Goal: Task Accomplishment & Management: Complete application form

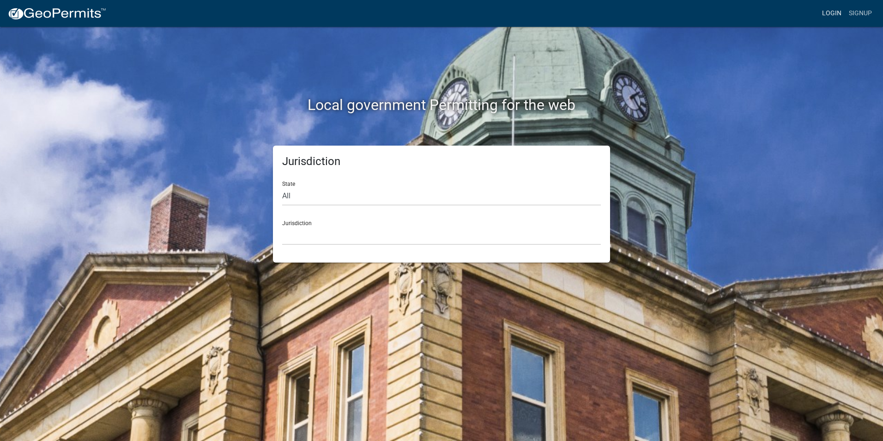
click at [835, 10] on link "Login" at bounding box center [831, 14] width 27 height 18
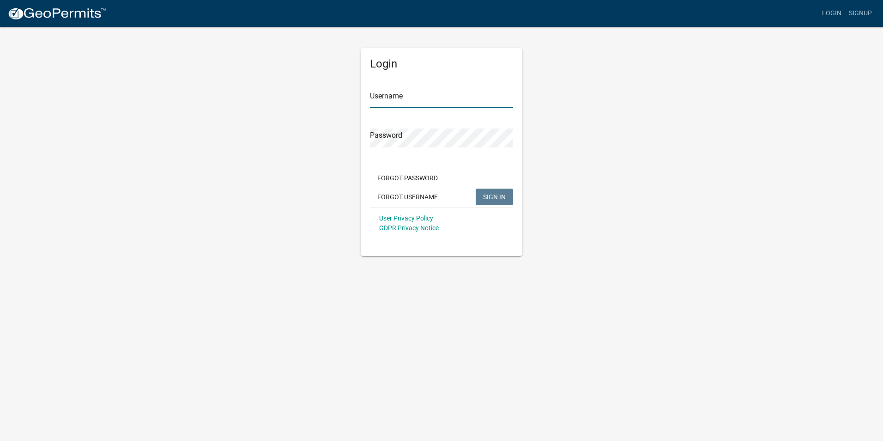
type input "Rockwell2012"
click at [496, 197] on span "SIGN IN" at bounding box center [494, 196] width 23 height 7
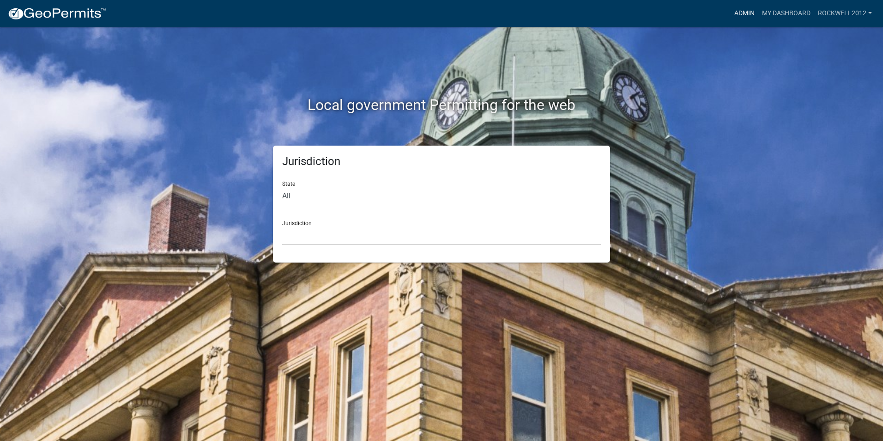
click at [739, 14] on link "Admin" at bounding box center [745, 14] width 28 height 18
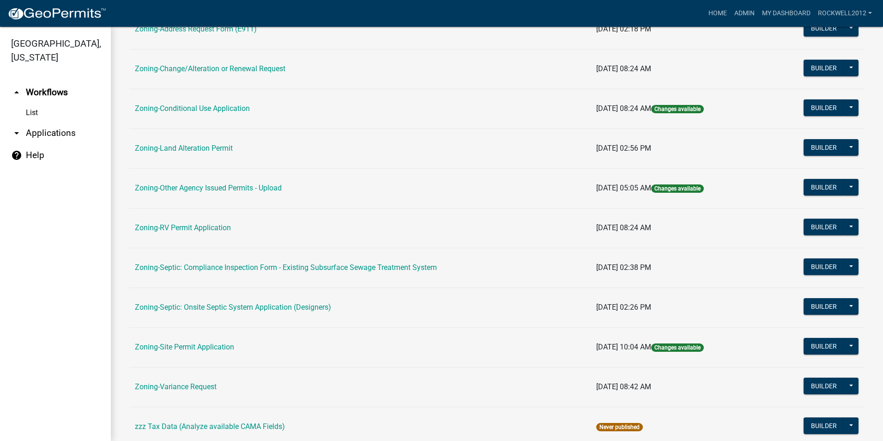
scroll to position [231, 0]
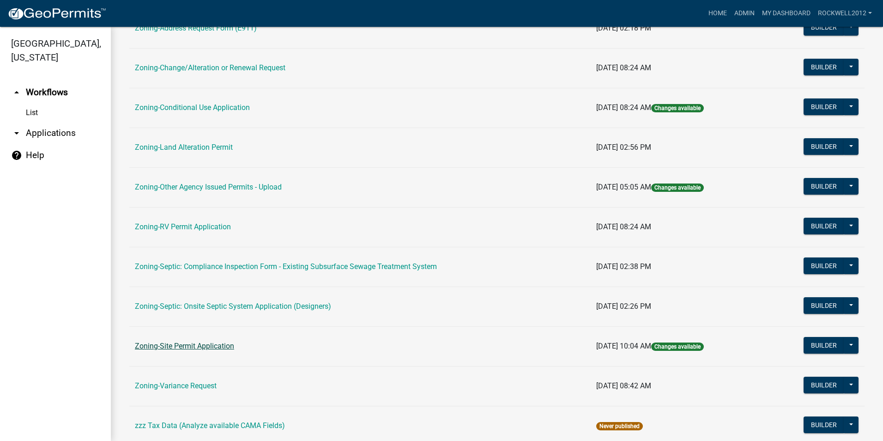
click at [211, 344] on link "Zoning-Site Permit Application" at bounding box center [184, 345] width 99 height 9
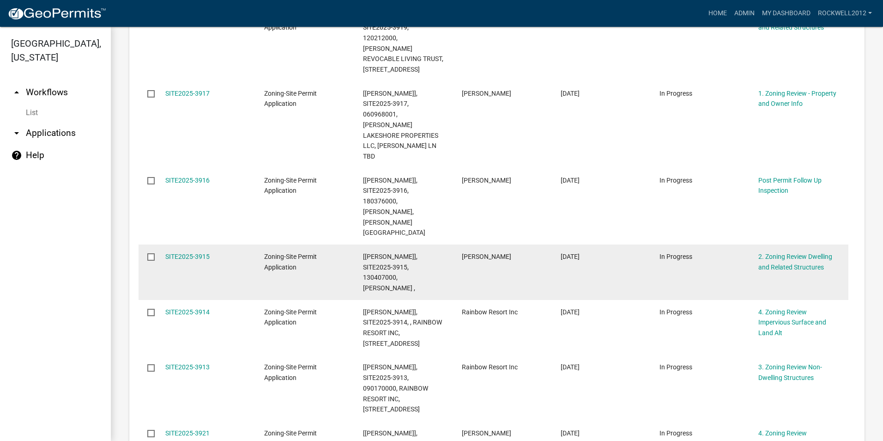
scroll to position [693, 0]
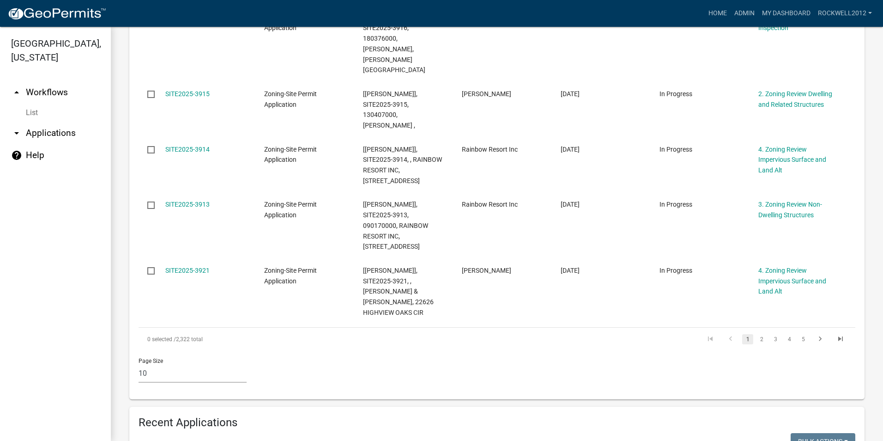
type input "4"
type input "3714"
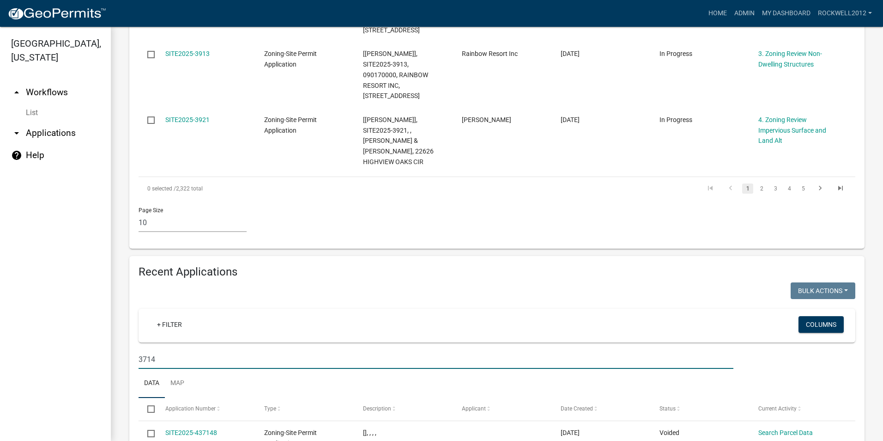
scroll to position [877, 0]
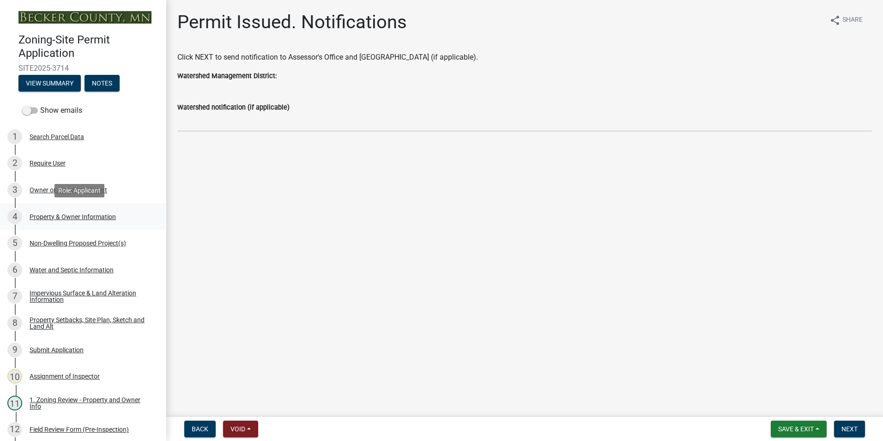
click at [70, 216] on div "Property & Owner Information" at bounding box center [73, 216] width 86 height 6
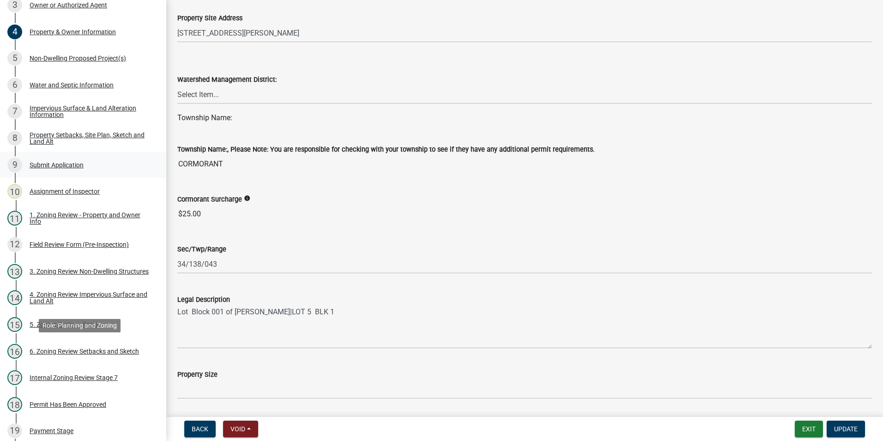
scroll to position [277, 0]
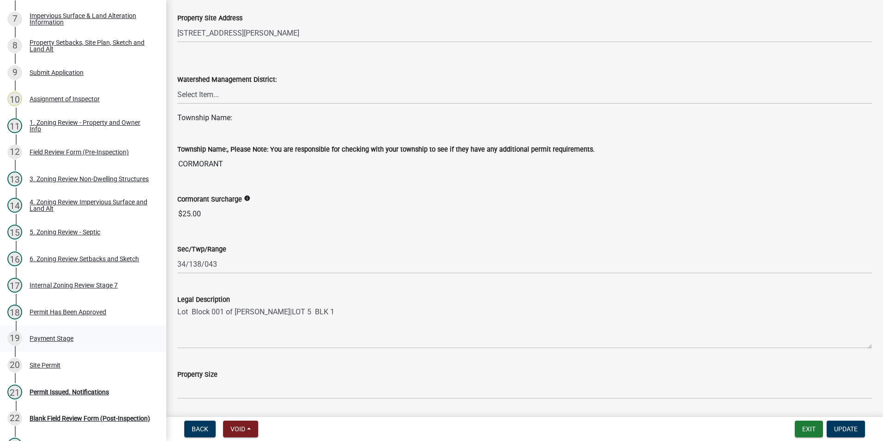
click at [50, 337] on div "Payment Stage" at bounding box center [52, 338] width 44 height 6
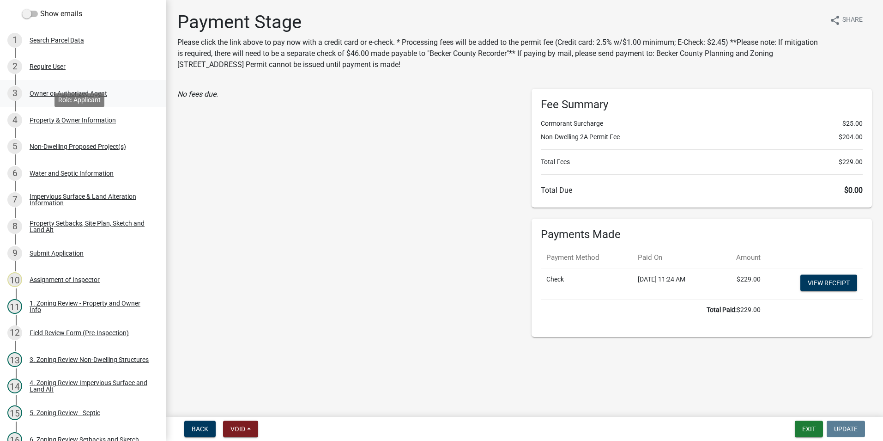
scroll to position [92, 0]
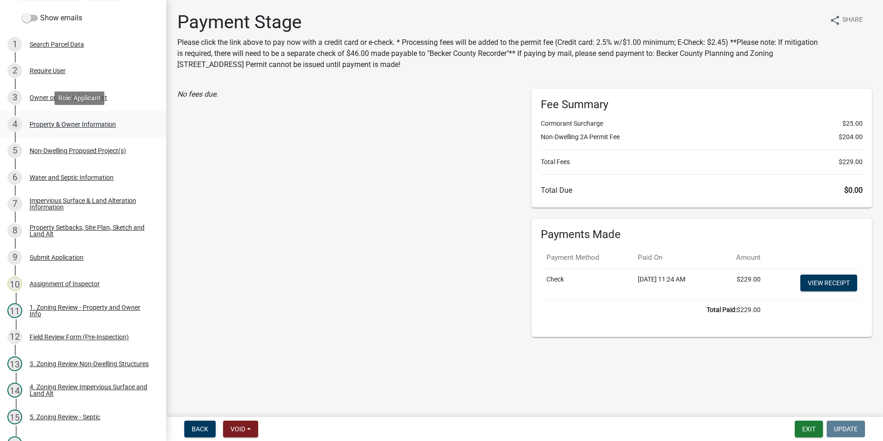
click at [66, 121] on div "Property & Owner Information" at bounding box center [73, 124] width 86 height 6
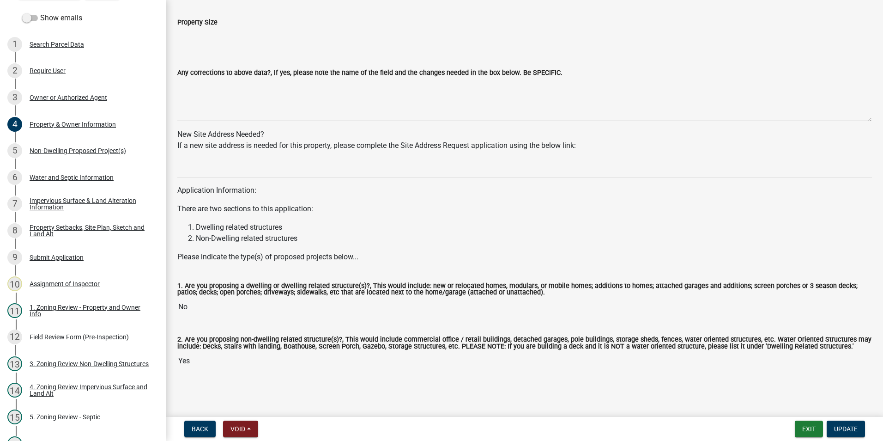
scroll to position [769, 0]
click at [80, 150] on div "Non-Dwelling Proposed Project(s)" at bounding box center [78, 150] width 97 height 6
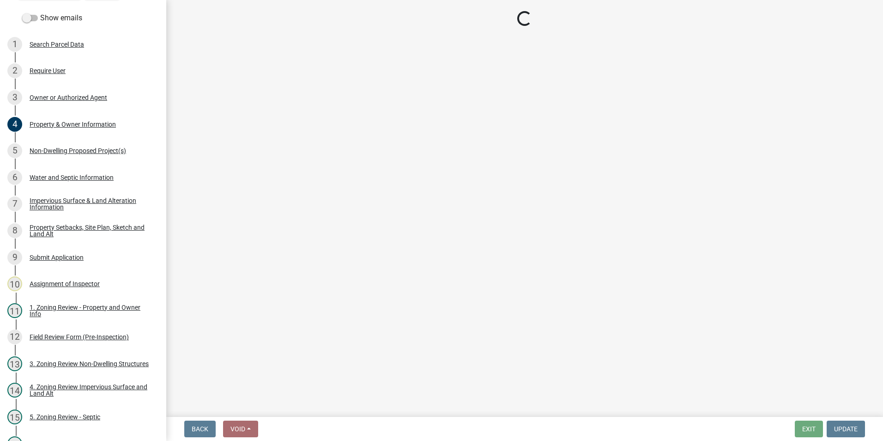
select select "273652f8-2357-47c0-90cc-77e373caeeb7"
select select "3a2d96d3-fd69-4ed9-bae4-7a5aa03a7e58"
select select "cf118f3b-6469-426f-b247-8aeebfb0198d"
select select "d5258256-81e9-4688-bc84-b01445ee29b6"
select select "258cbdbc-8629-455d-9fed-6a57bf82144e"
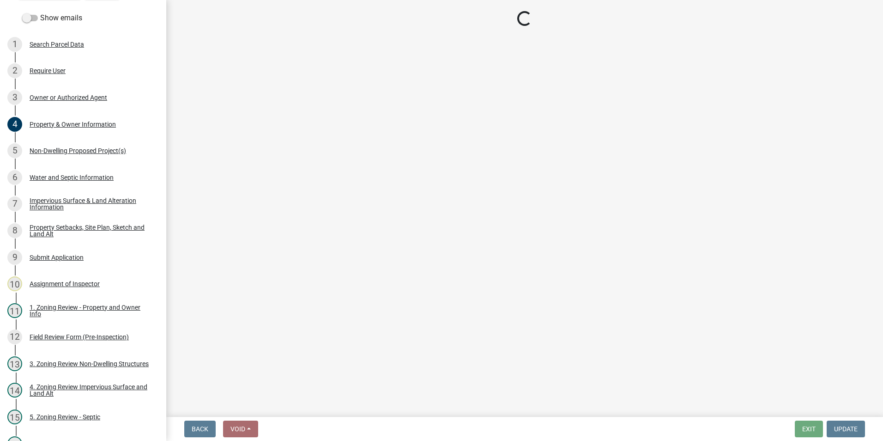
select select "a9a8393f-3c28-47b8-b6d9-84c94641c3fc"
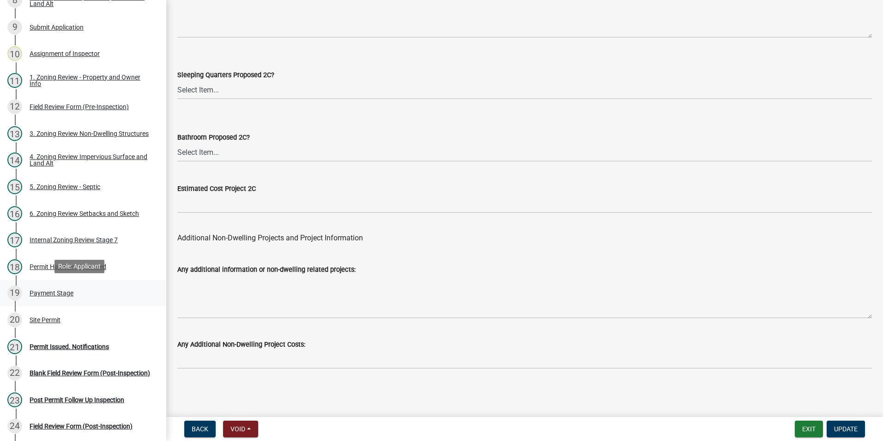
scroll to position [323, 0]
click at [42, 292] on div "Payment Stage" at bounding box center [52, 292] width 44 height 6
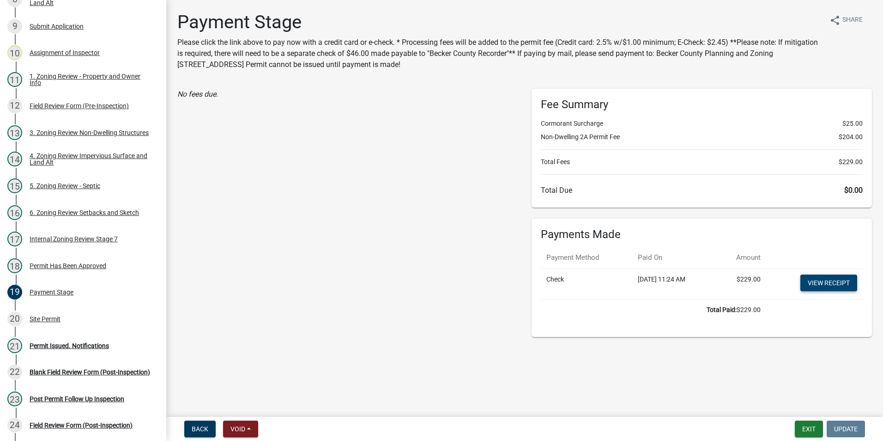
click at [829, 282] on link "View receipt" at bounding box center [828, 282] width 57 height 17
click at [807, 424] on button "Exit" at bounding box center [809, 428] width 28 height 17
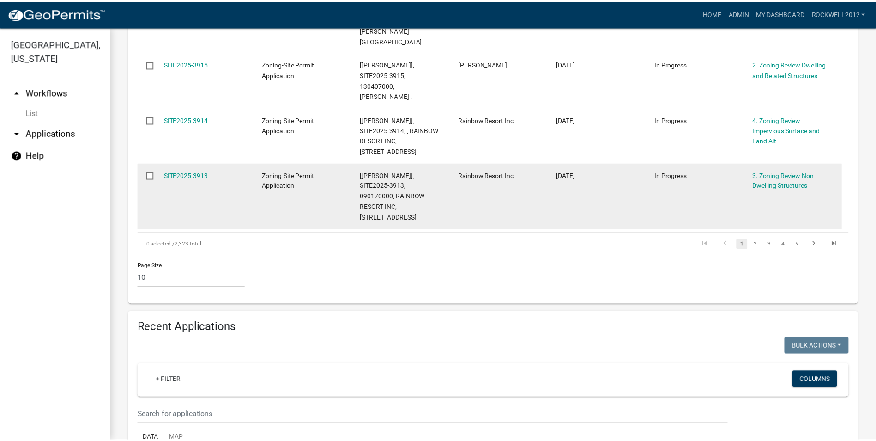
scroll to position [785, 0]
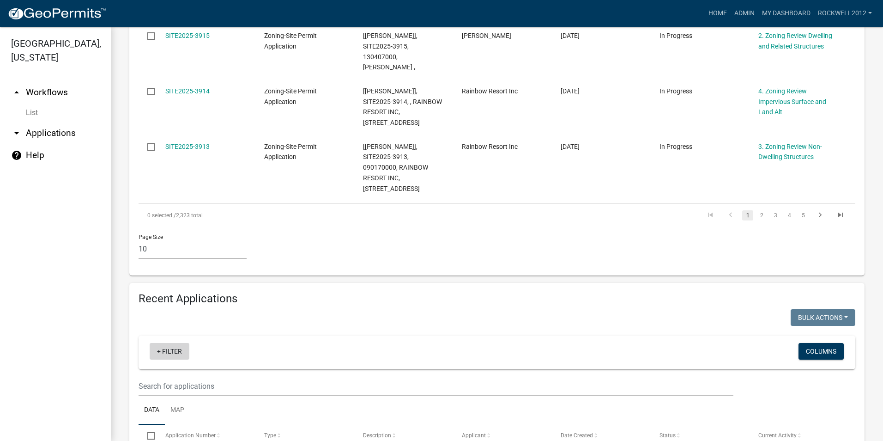
click at [173, 343] on link "+ Filter" at bounding box center [170, 351] width 40 height 17
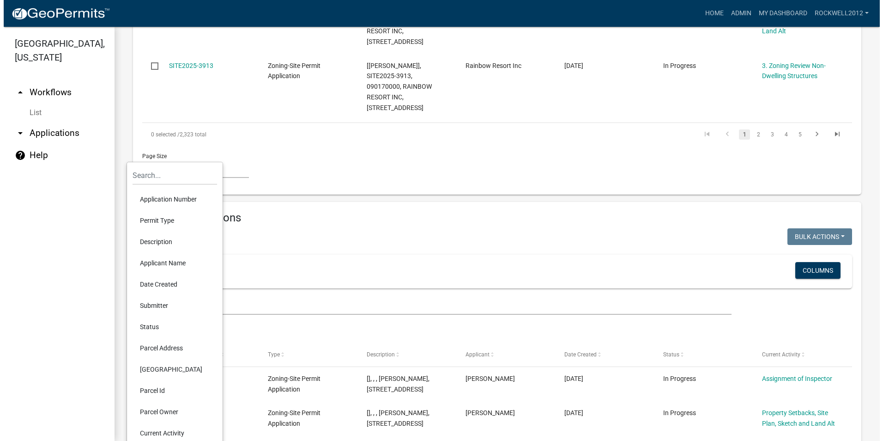
scroll to position [877, 0]
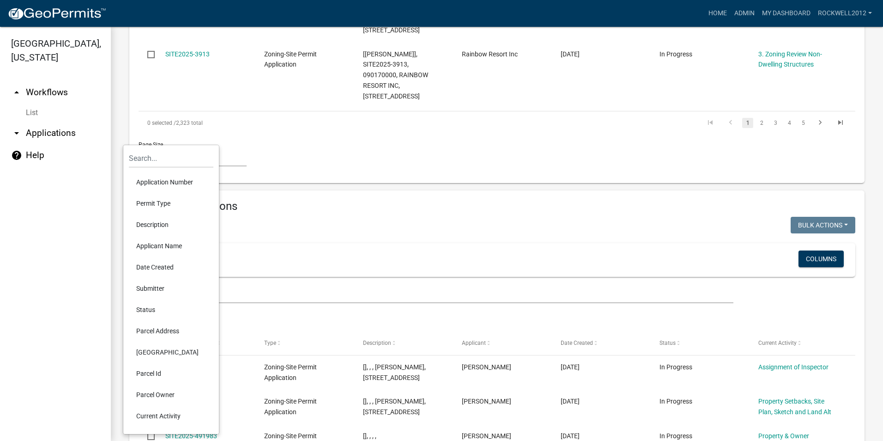
click at [146, 369] on li "Parcel Id" at bounding box center [171, 373] width 85 height 21
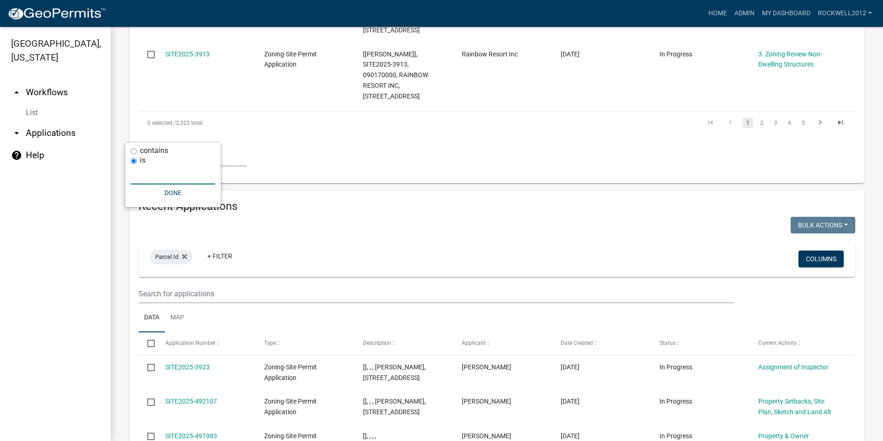
click at [146, 175] on input "text" at bounding box center [173, 174] width 85 height 19
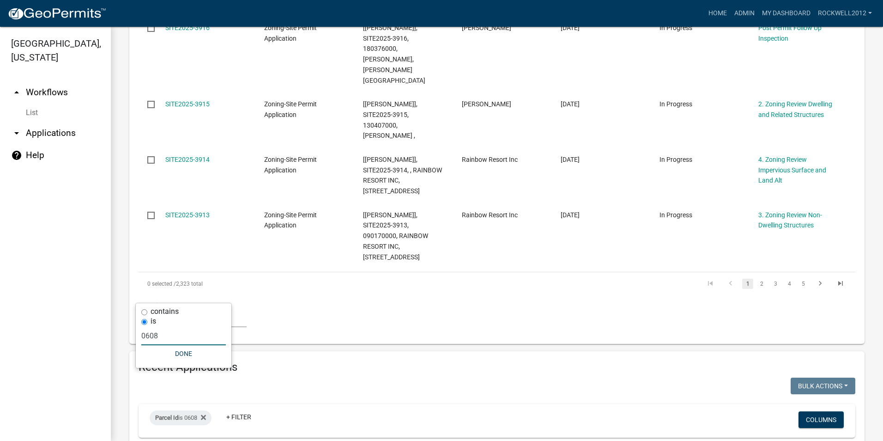
scroll to position [740, 0]
type input "060833299"
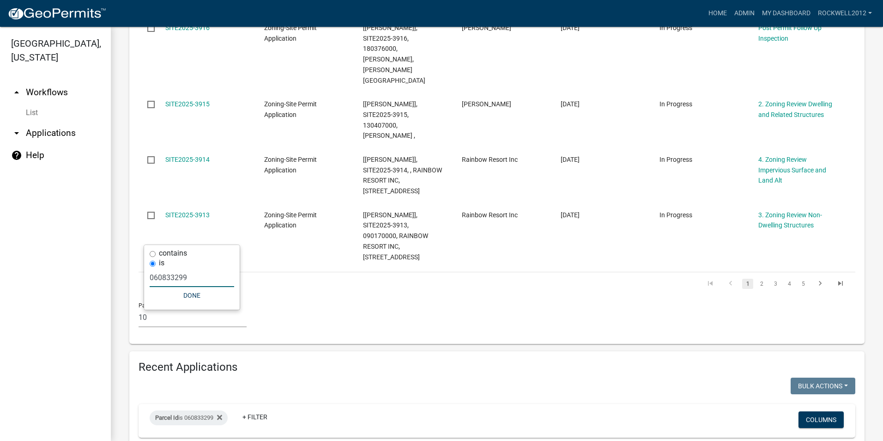
scroll to position [775, 0]
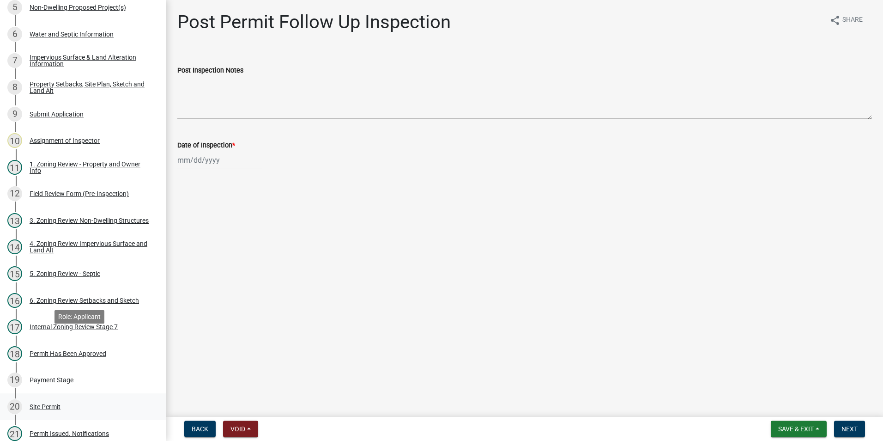
scroll to position [277, 0]
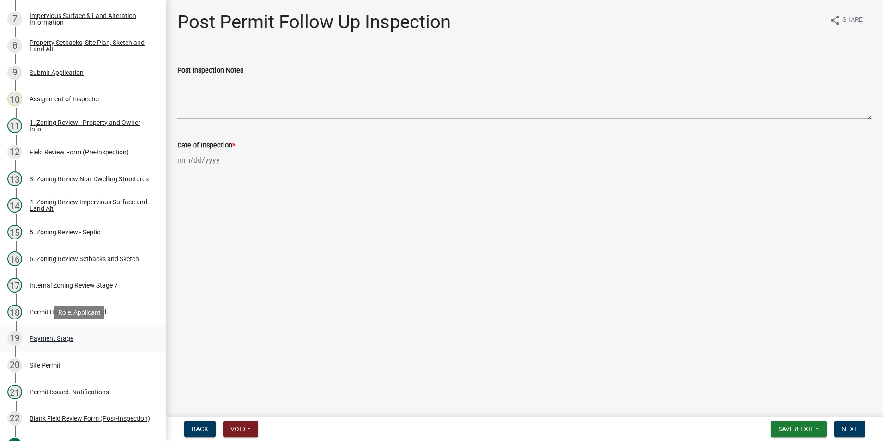
click at [49, 338] on div "Payment Stage" at bounding box center [52, 338] width 44 height 6
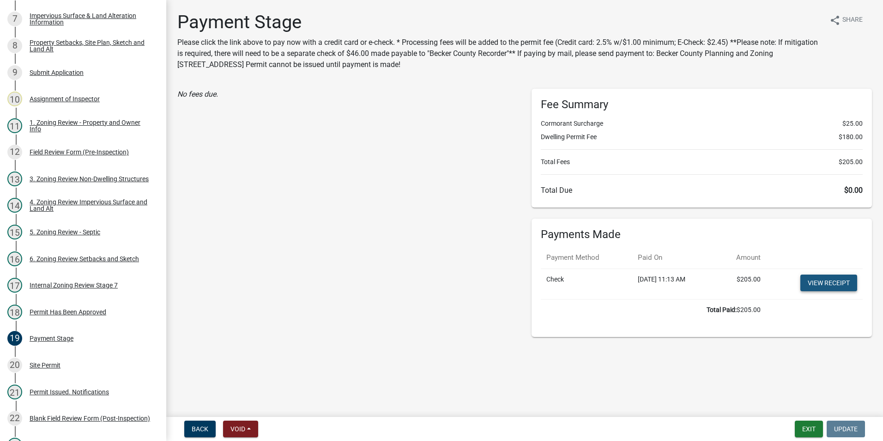
click at [836, 278] on link "View receipt" at bounding box center [828, 282] width 57 height 17
click at [803, 425] on button "Exit" at bounding box center [809, 428] width 28 height 17
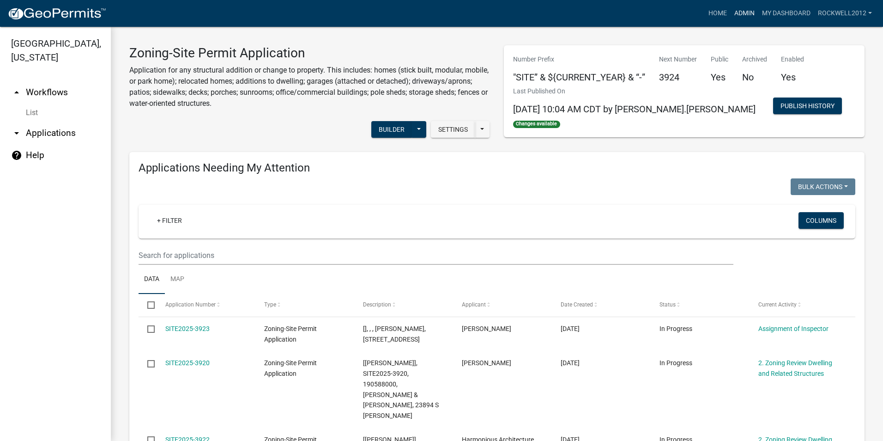
click at [741, 9] on link "Admin" at bounding box center [745, 14] width 28 height 18
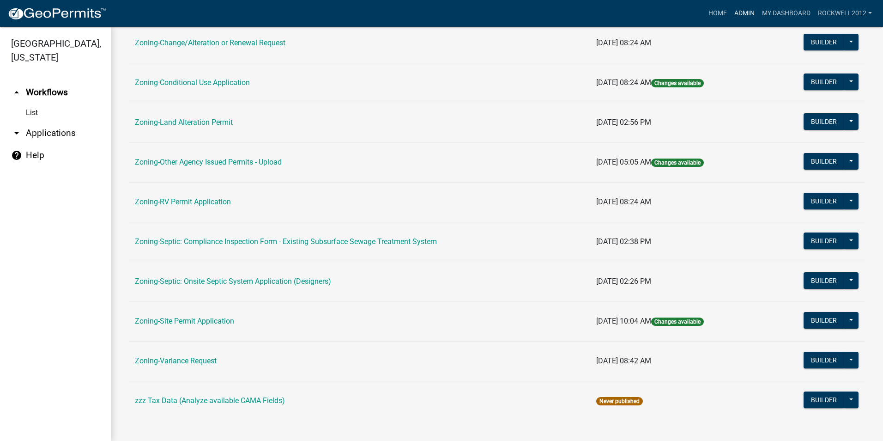
scroll to position [261, 0]
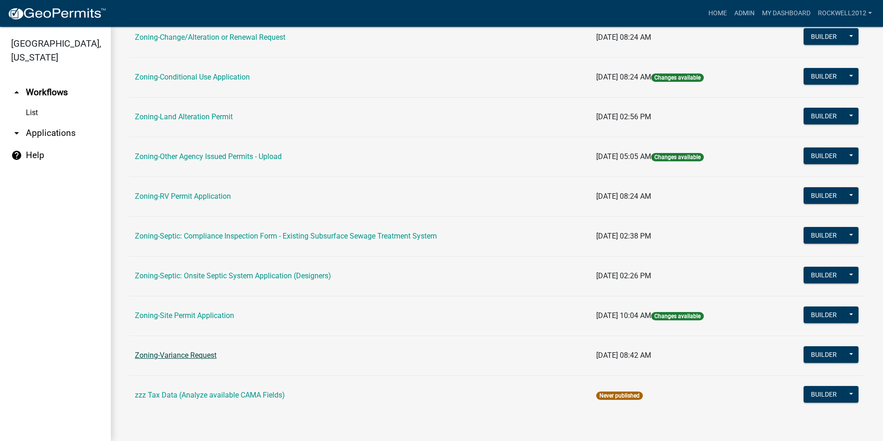
click at [176, 355] on link "Zoning-Variance Request" at bounding box center [176, 355] width 82 height 9
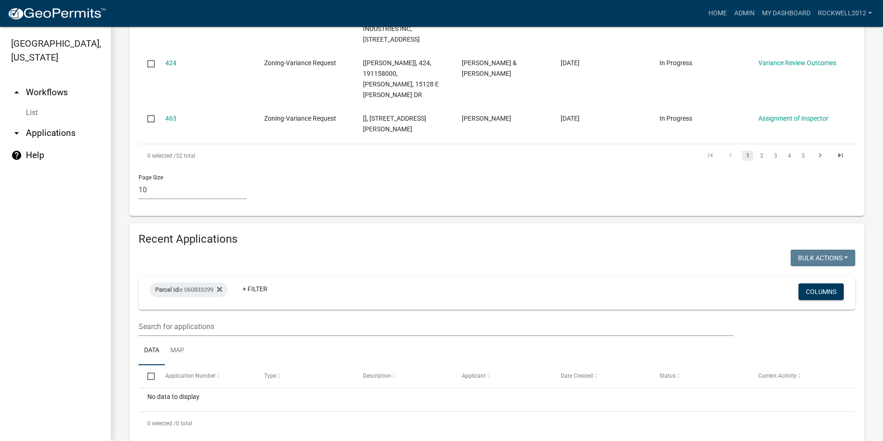
scroll to position [720, 0]
click at [222, 286] on icon at bounding box center [219, 288] width 5 height 5
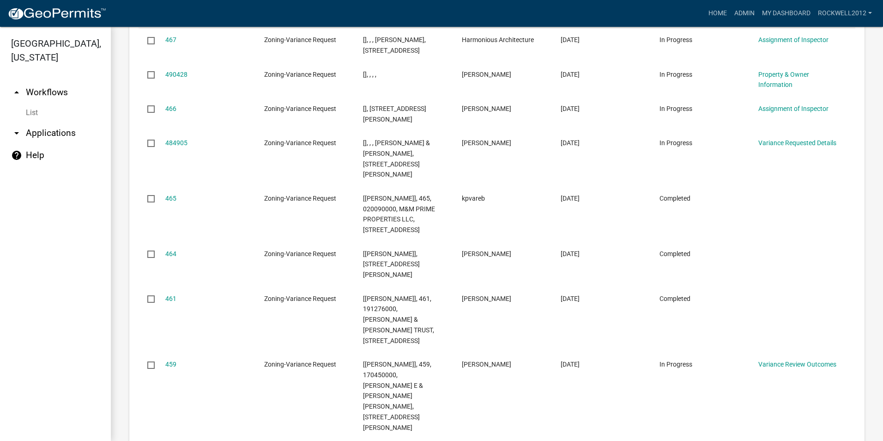
scroll to position [884, 0]
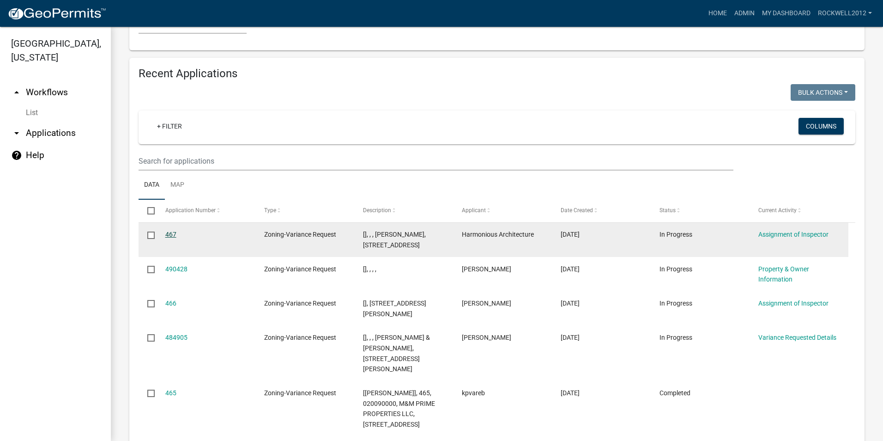
click at [170, 230] on link "467" at bounding box center [170, 233] width 11 height 7
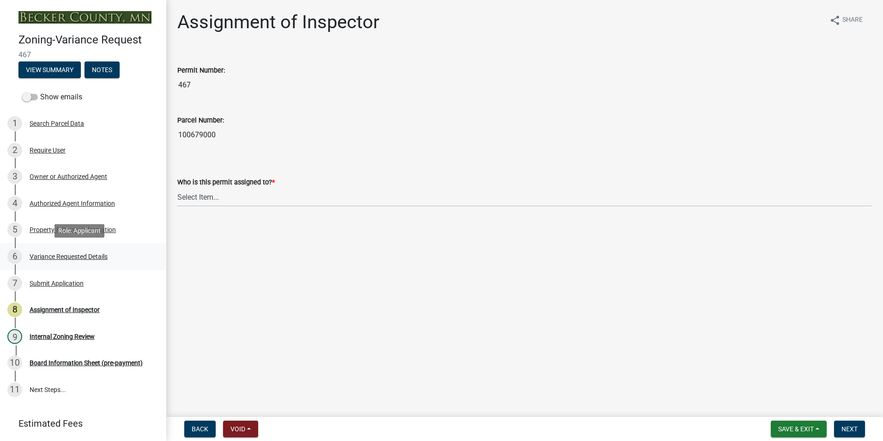
click at [66, 254] on div "Variance Requested Details" at bounding box center [69, 256] width 78 height 6
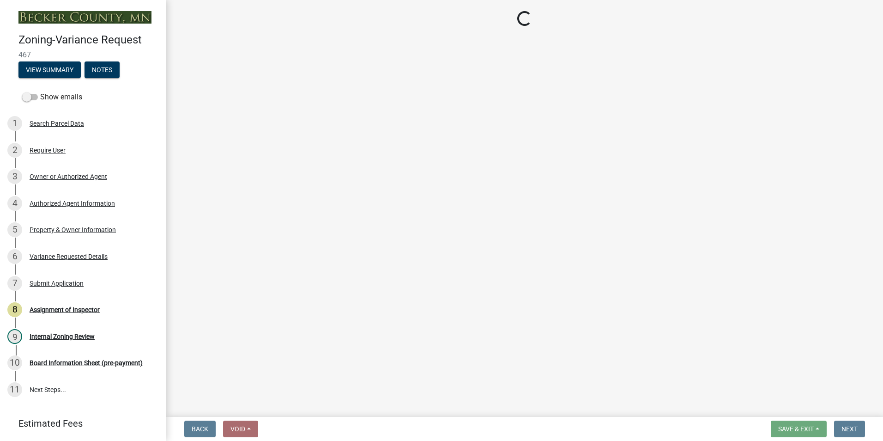
select select "96e126f4-40c4-47d1-a8f7-50b92e69dbaa"
select select "a5c6235c-6fe0-43e3-9b64-f3566618e99d"
select select "a60f612c-e64d-4767-92b2-cb2f842b6e0b"
select select "bb2b5e43-03c1-4874-9abf-a65f400af928"
select select "8ea3e6c3-8fed-4904-aa20-2f643744aa0c"
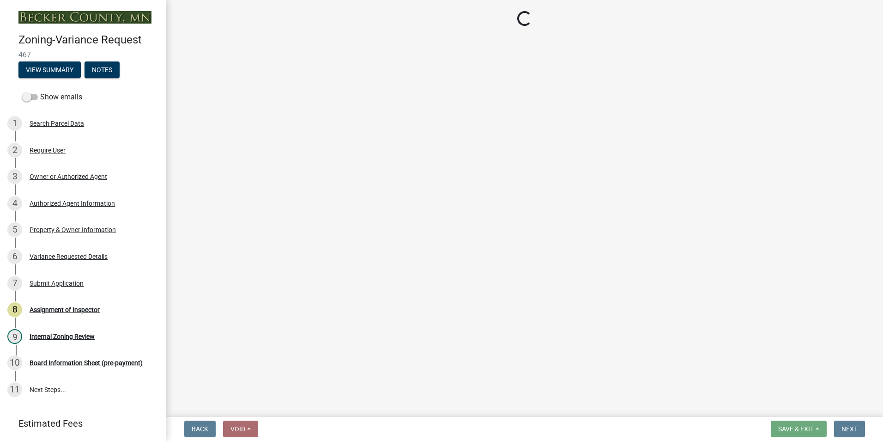
select select "860afd09-da87-482b-bca4-413f5cf53582"
select select "ee8740c3-f4d5-48cf-ad42-c8f7342b480c"
select select "1aa51e34-4f0a-4095-a3f3-287665056048"
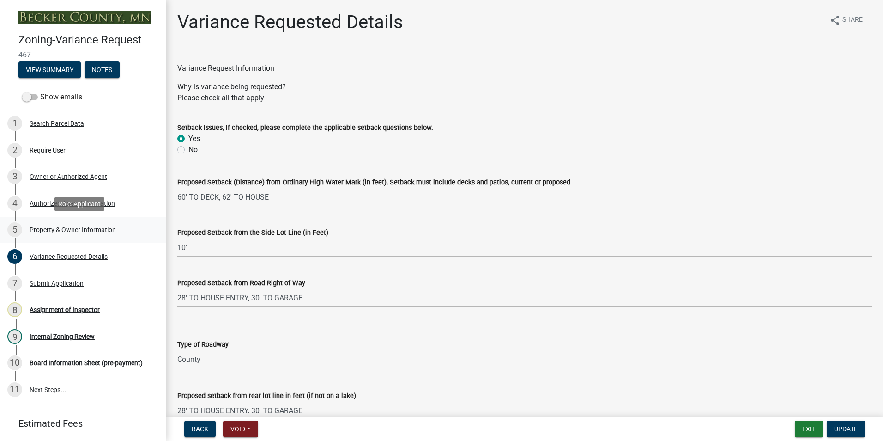
click at [63, 227] on div "Property & Owner Information" at bounding box center [73, 229] width 86 height 6
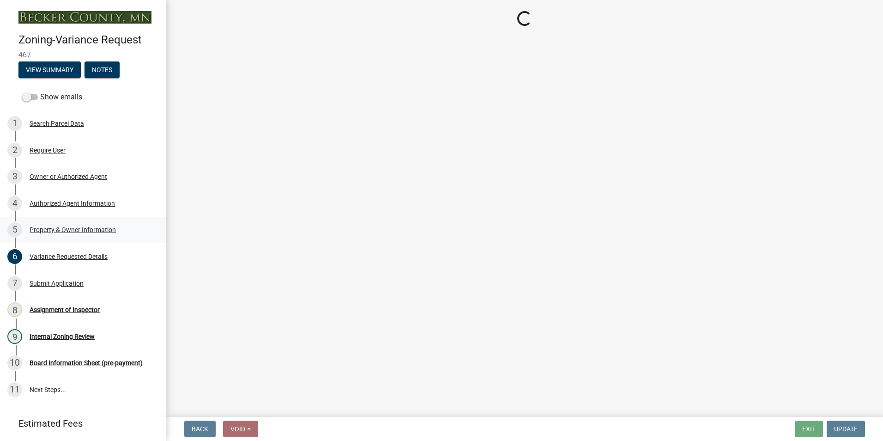
select select "c45b7c10-87a4-490e-a464-1604f38d9a4b"
select select "8d5cb961-90f6-4593-998a-e9fa792b70fb"
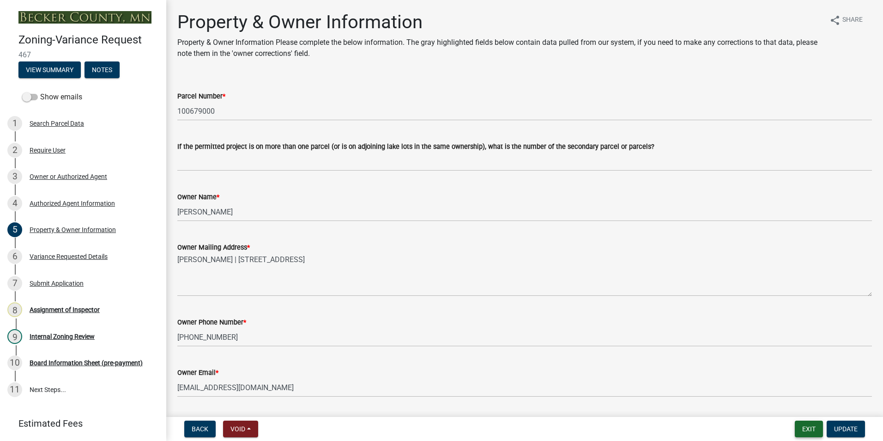
click at [812, 427] on button "Exit" at bounding box center [809, 428] width 28 height 17
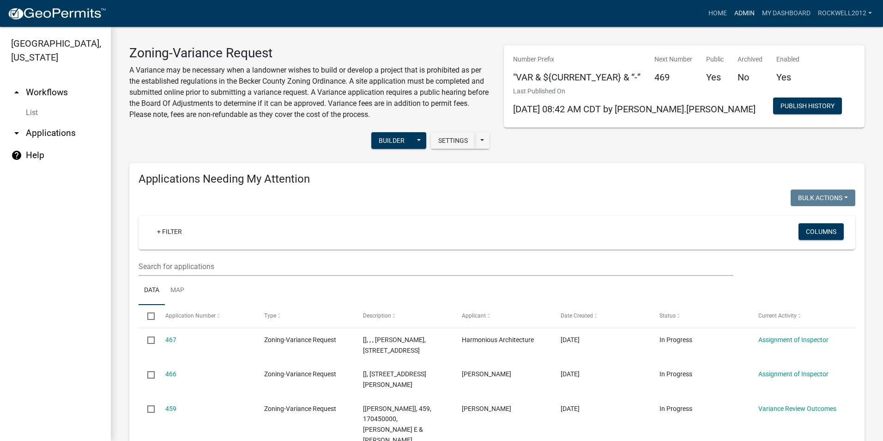
click at [738, 12] on link "Admin" at bounding box center [745, 14] width 28 height 18
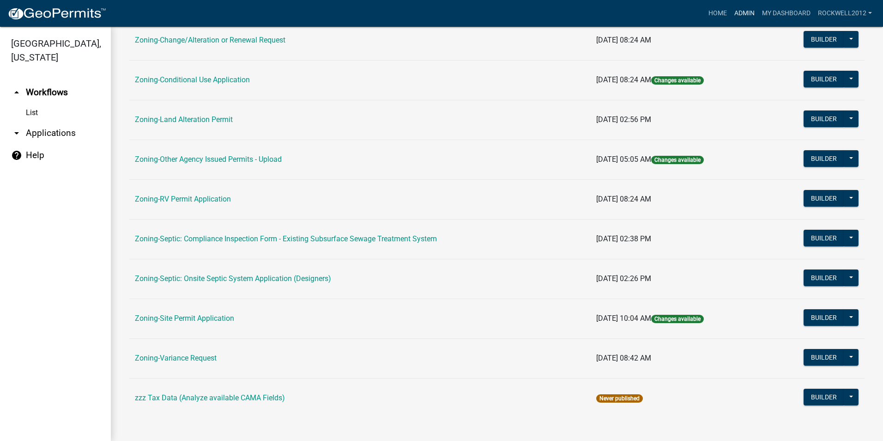
scroll to position [261, 0]
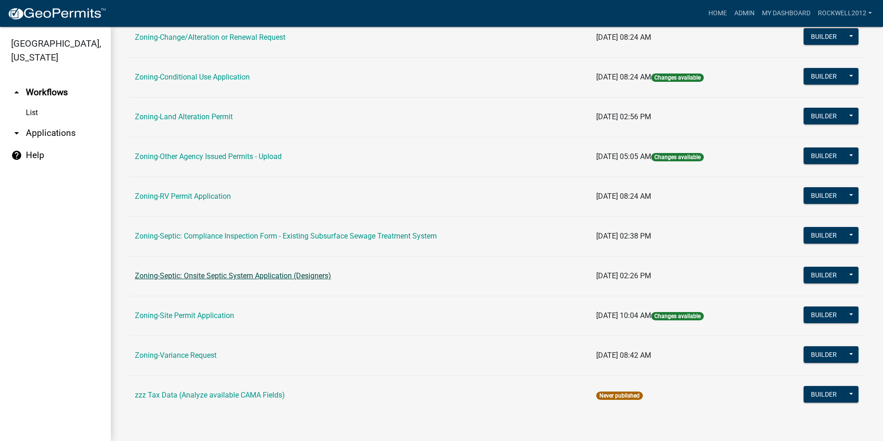
click at [276, 275] on link "Zoning-Septic: Onsite Septic System Application (Designers)" at bounding box center [233, 275] width 196 height 9
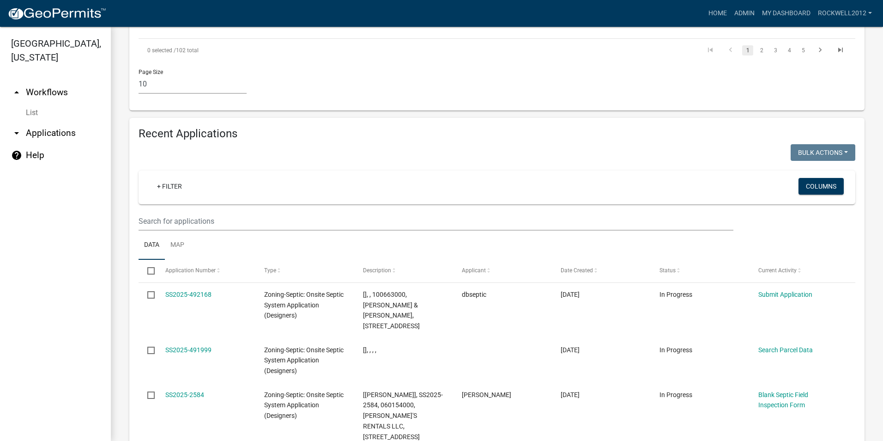
scroll to position [877, 0]
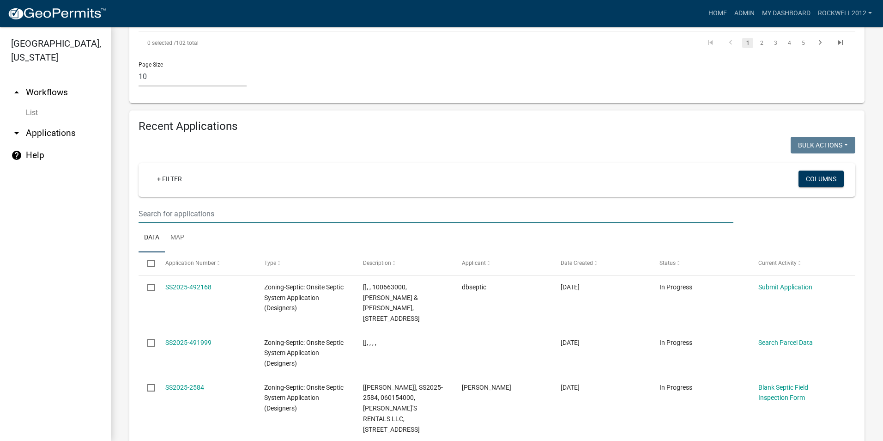
click at [152, 204] on input "text" at bounding box center [436, 213] width 595 height 19
type input "2520"
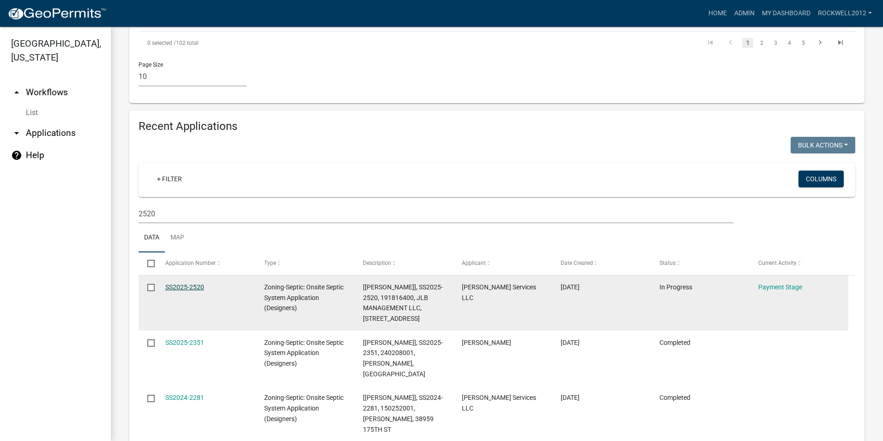
click at [182, 283] on link "SS2025-2520" at bounding box center [184, 286] width 39 height 7
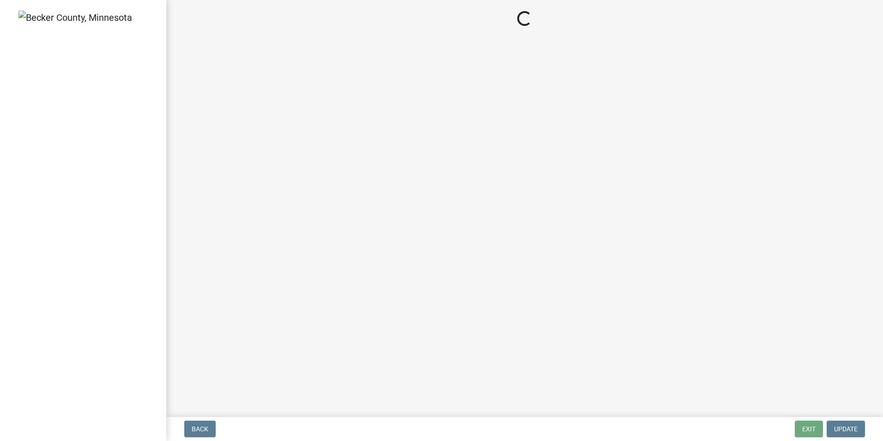
select select "3: 3"
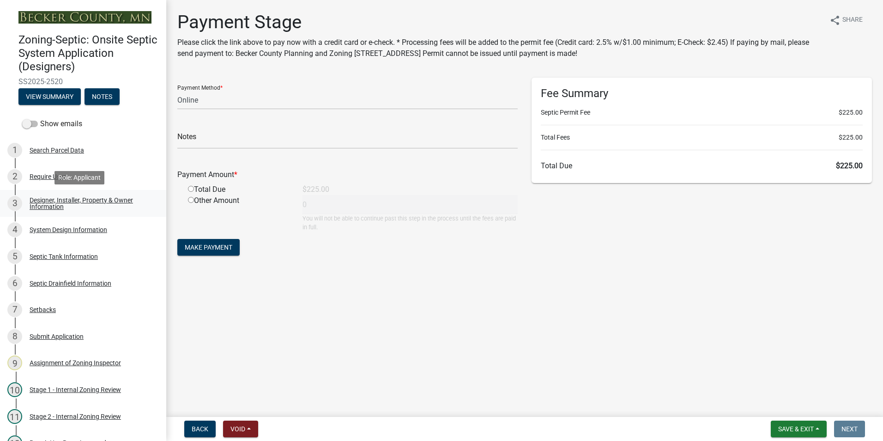
click at [82, 194] on link "3 Designer, Installer, Property & Owner Information" at bounding box center [83, 203] width 166 height 27
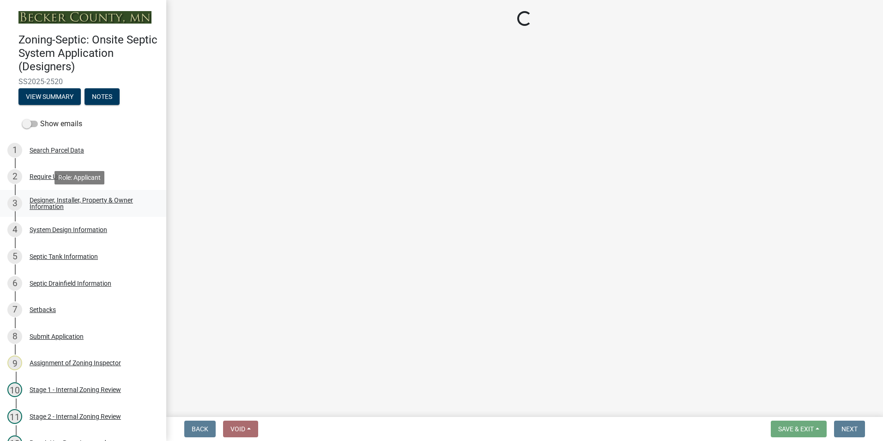
select select "60138064-8806-4d9b-bedf-9669809b6879"
select select "1c9ff1f6-7549-467f-8fe1-bc544d096328"
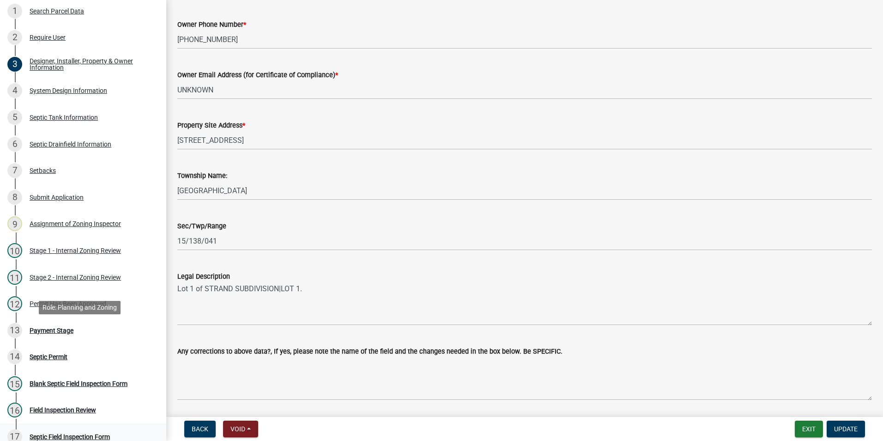
scroll to position [277, 0]
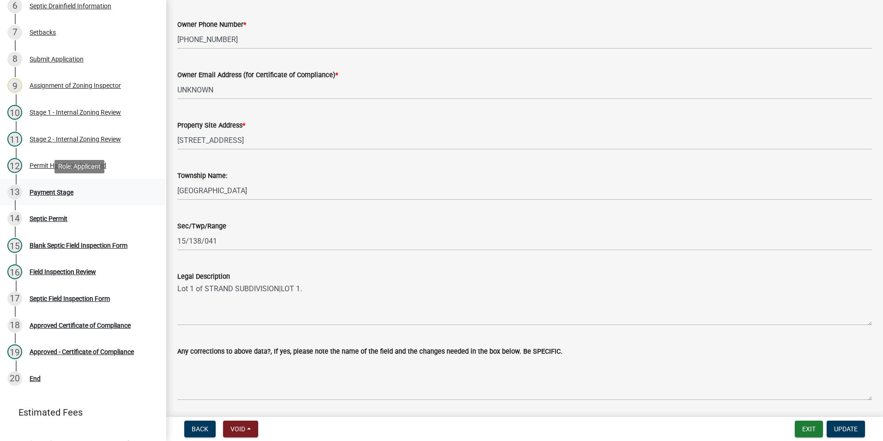
click at [51, 192] on div "Payment Stage" at bounding box center [52, 192] width 44 height 6
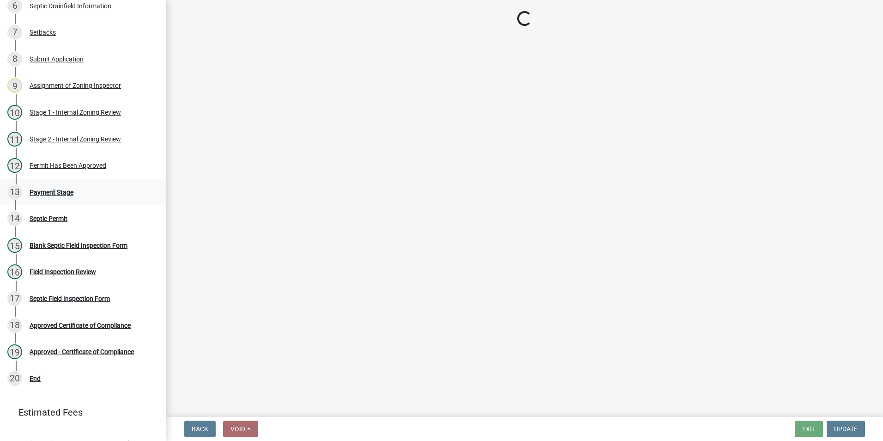
select select "3: 3"
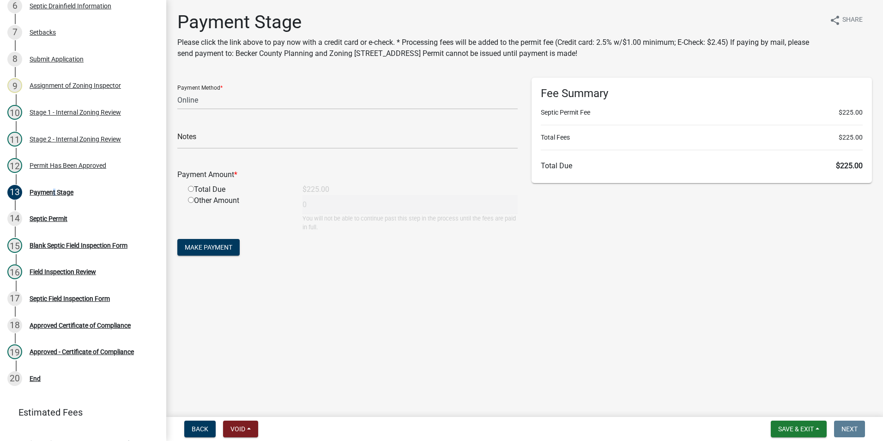
click at [192, 188] on input "radio" at bounding box center [191, 189] width 6 height 6
radio input "true"
type input "225"
click at [217, 244] on span "Make Payment" at bounding box center [209, 246] width 48 height 7
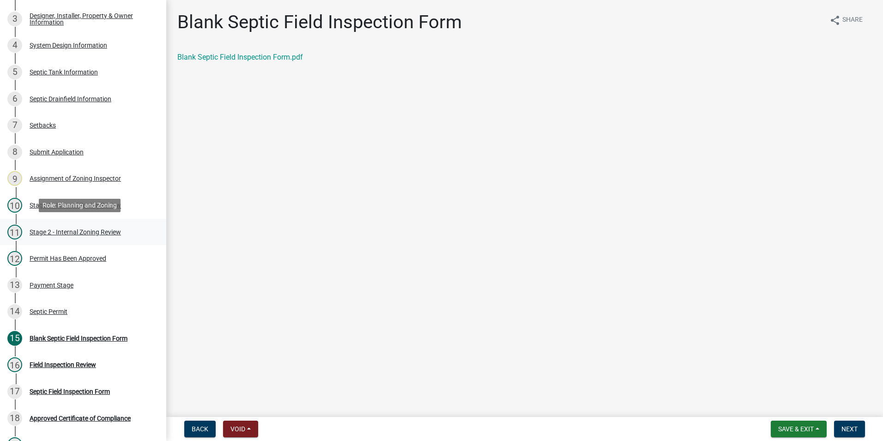
scroll to position [185, 0]
click at [786, 424] on button "Save & Exit" at bounding box center [799, 428] width 56 height 17
click at [783, 405] on button "Save & Exit" at bounding box center [790, 404] width 74 height 22
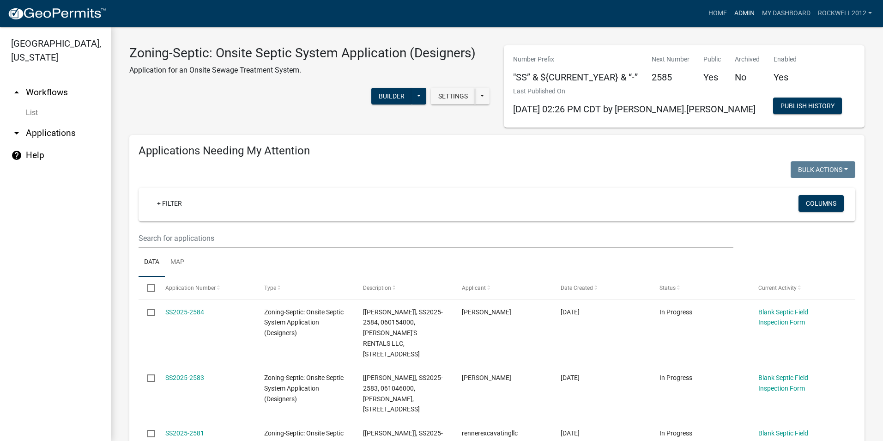
click at [740, 12] on link "Admin" at bounding box center [745, 14] width 28 height 18
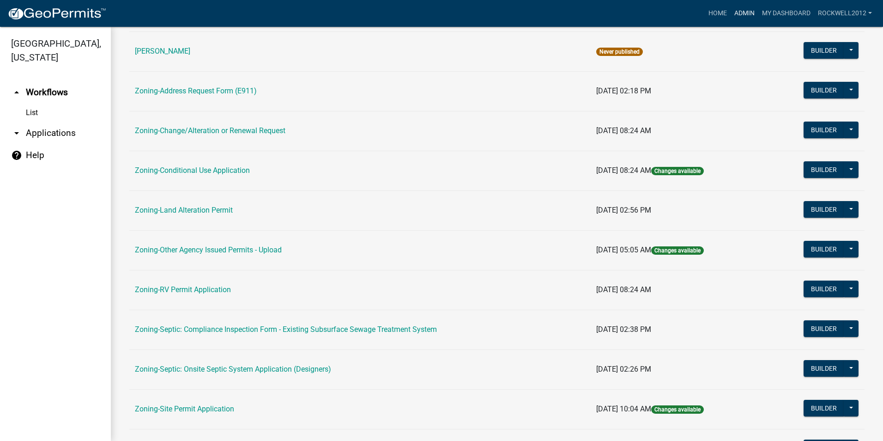
scroll to position [261, 0]
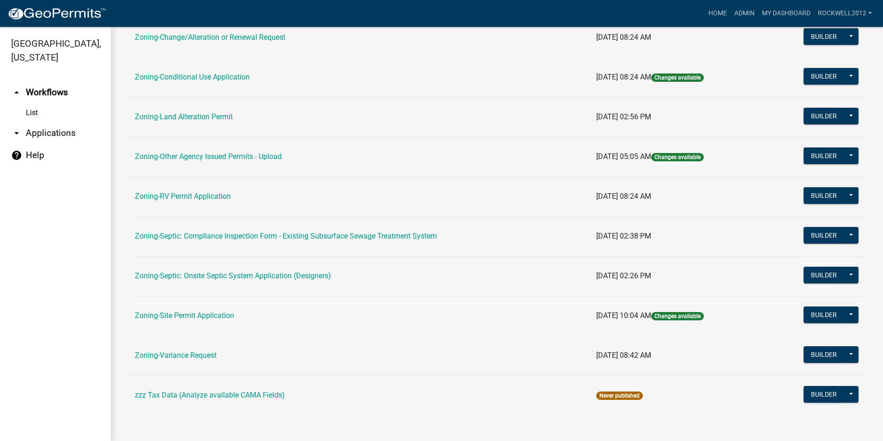
click at [342, 234] on link "Zoning-Septic: Compliance Inspection Form - Existing Subsurface Sewage Treatmen…" at bounding box center [286, 235] width 302 height 9
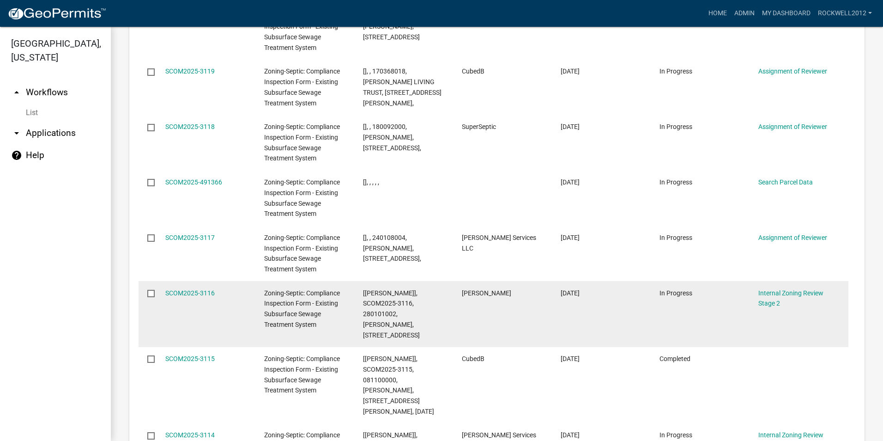
scroll to position [1108, 0]
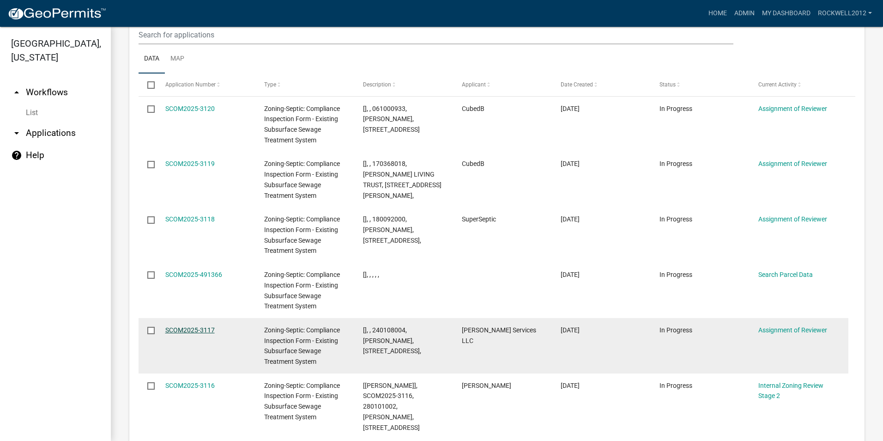
click at [179, 326] on link "SCOM2025-3117" at bounding box center [189, 329] width 49 height 7
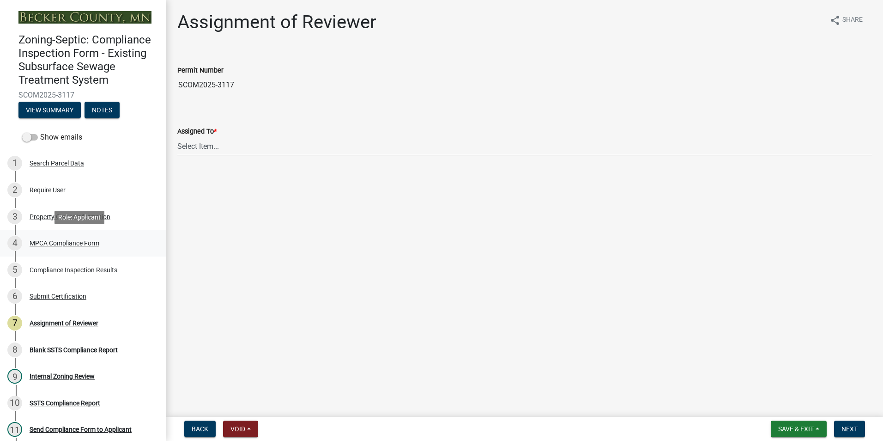
click at [56, 242] on div "MPCA Compliance Form" at bounding box center [65, 243] width 70 height 6
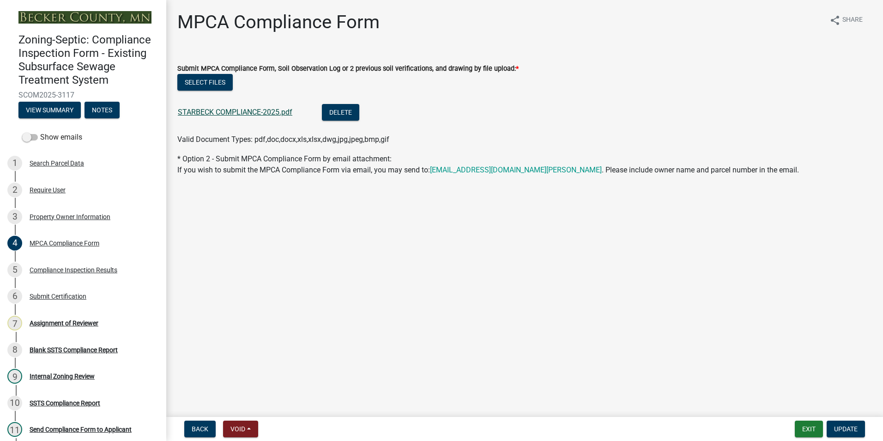
click at [230, 113] on link "STARBECK COMPLIANCE-2025.pdf" at bounding box center [235, 112] width 115 height 9
click at [69, 322] on div "Assignment of Reviewer" at bounding box center [64, 323] width 69 height 6
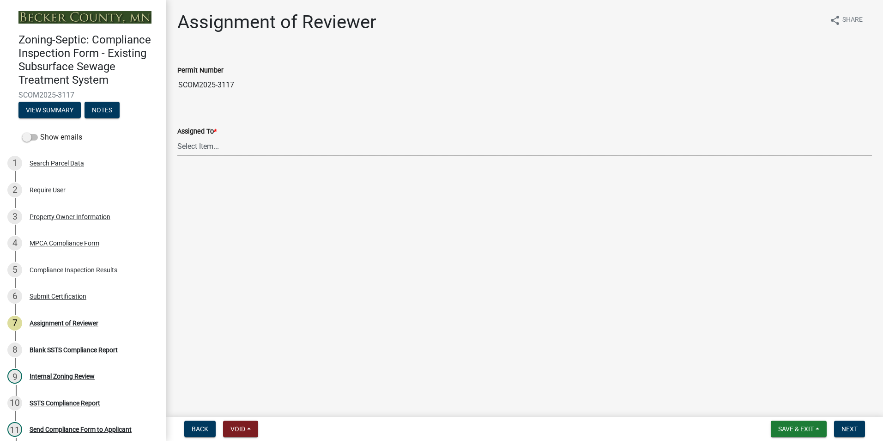
click at [207, 144] on select "Select Item... Jeff Rusness Kyle Vareberg Nicole Bradbury Susan Rockwell Tyler …" at bounding box center [524, 146] width 695 height 19
click at [177, 137] on select "Select Item... Jeff Rusness Kyle Vareberg Nicole Bradbury Susan Rockwell Tyler …" at bounding box center [524, 146] width 695 height 19
select select "0016247d-12af-40d0-8103-934796a3d230"
click at [853, 423] on button "Next" at bounding box center [849, 428] width 31 height 17
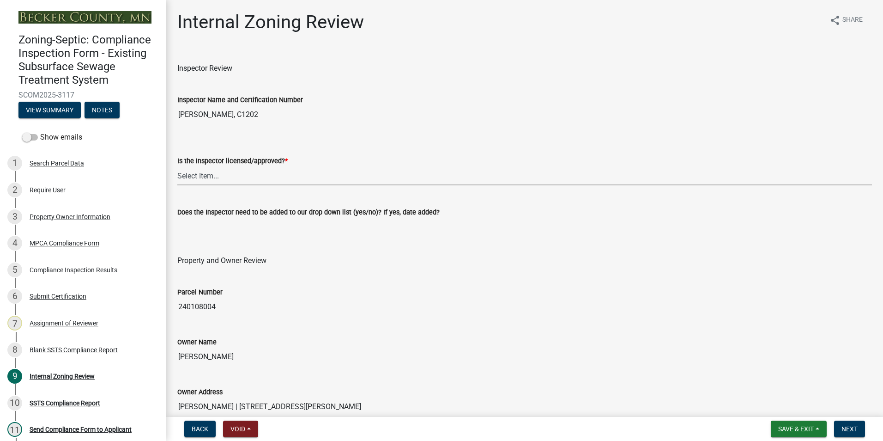
click at [200, 176] on select "Select Item... Yes No" at bounding box center [524, 175] width 695 height 19
click at [177, 166] on select "Select Item... Yes No" at bounding box center [524, 175] width 695 height 19
select select "7beb9ca5-c3cb-47d4-a805-1554d3173259"
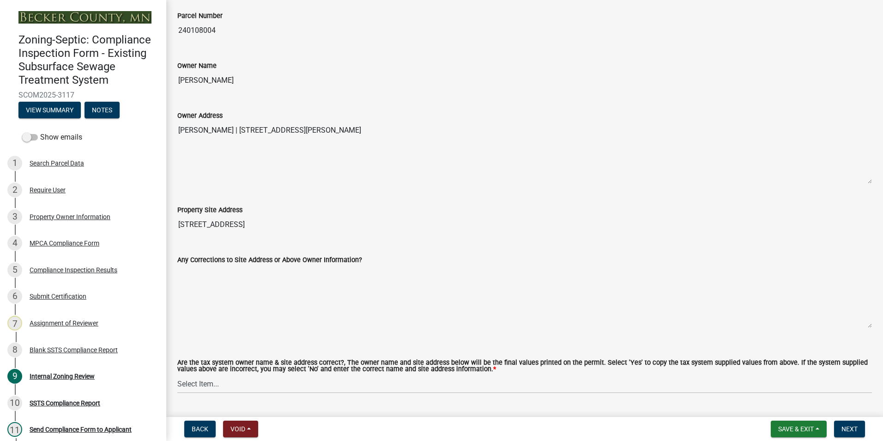
scroll to position [462, 0]
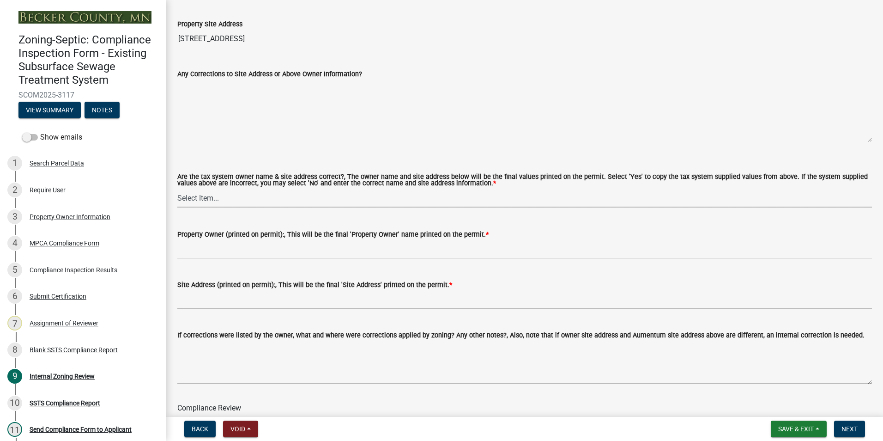
click at [202, 198] on select "Select Item... Yes No" at bounding box center [524, 197] width 695 height 19
click at [177, 189] on select "Select Item... Yes No" at bounding box center [524, 197] width 695 height 19
select select "f9f37200-9fc8-4e5e-9e7f-111cc9077d94"
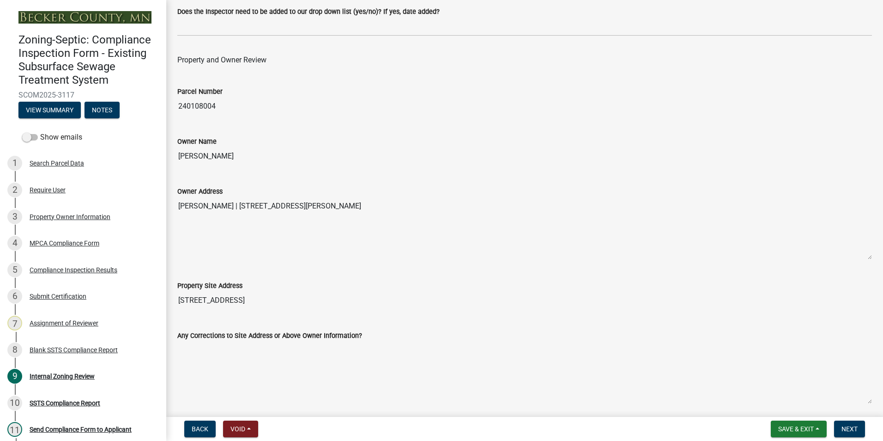
scroll to position [185, 0]
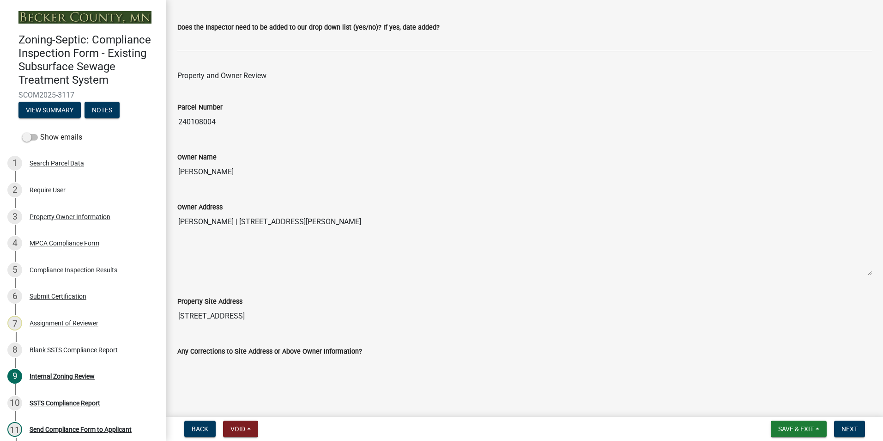
drag, startPoint x: 255, startPoint y: 167, endPoint x: 169, endPoint y: 175, distance: 86.7
click at [169, 175] on div "Internal Zoning Review share Share Inspector Review Inspector Name and Certific…" at bounding box center [524, 396] width 717 height 1141
drag, startPoint x: 169, startPoint y: 175, endPoint x: 201, endPoint y: 169, distance: 32.3
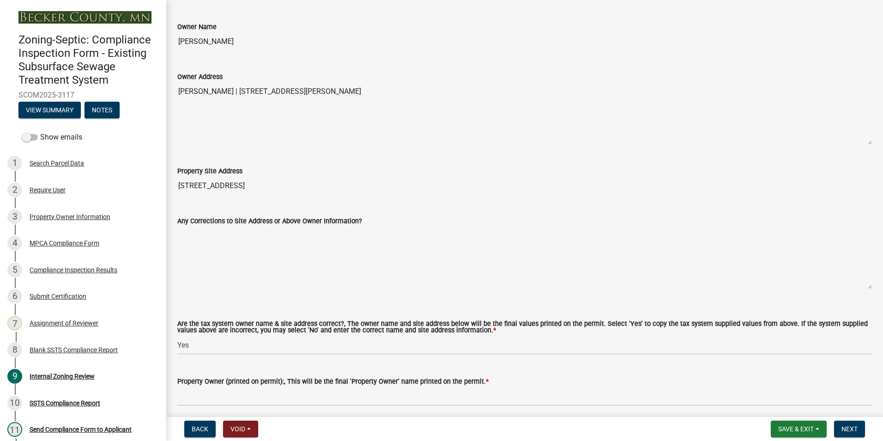
scroll to position [416, 0]
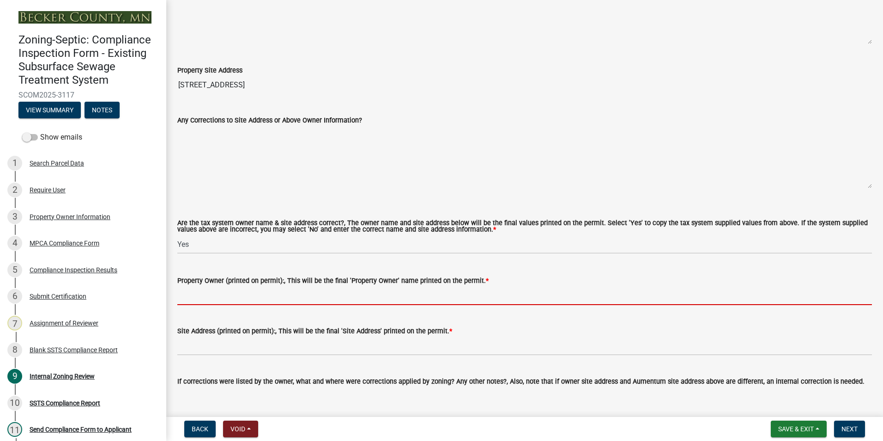
paste input "PATRICK STARBECK"
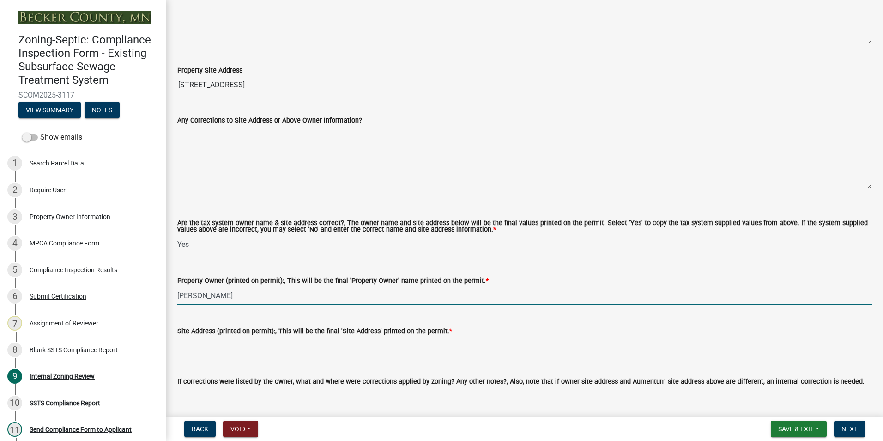
scroll to position [277, 0]
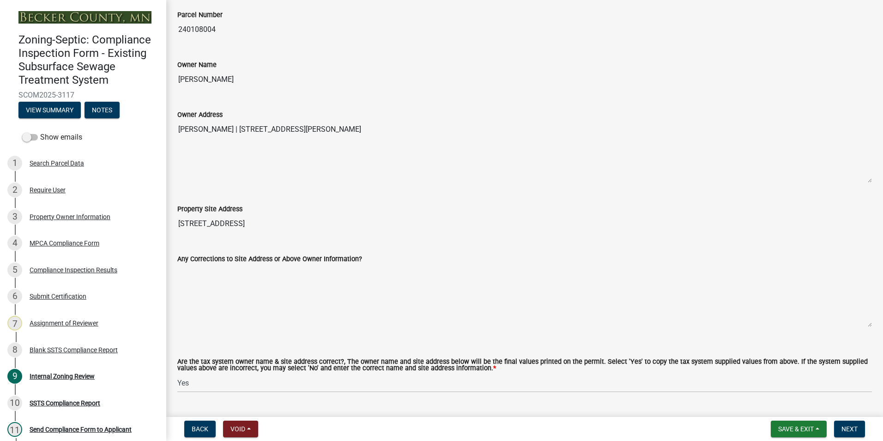
type input "PATRICK STARBECK"
drag, startPoint x: 244, startPoint y: 222, endPoint x: 172, endPoint y: 218, distance: 72.2
click at [172, 218] on div "Property Site Address 25250 CO RD 113" at bounding box center [524, 211] width 708 height 42
drag, startPoint x: 172, startPoint y: 218, endPoint x: 200, endPoint y: 222, distance: 28.5
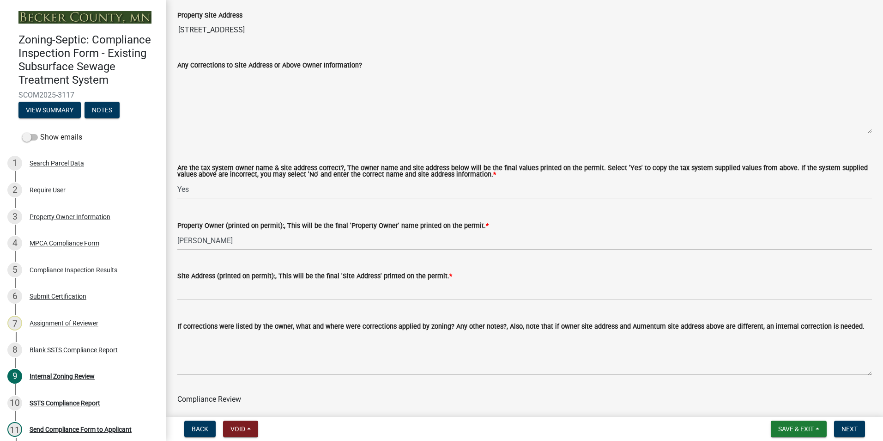
scroll to position [508, 0]
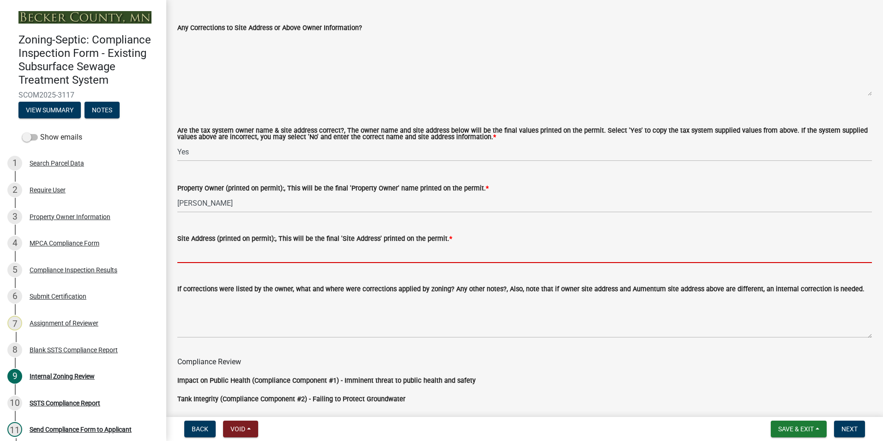
paste input "25250 CO RD 113"
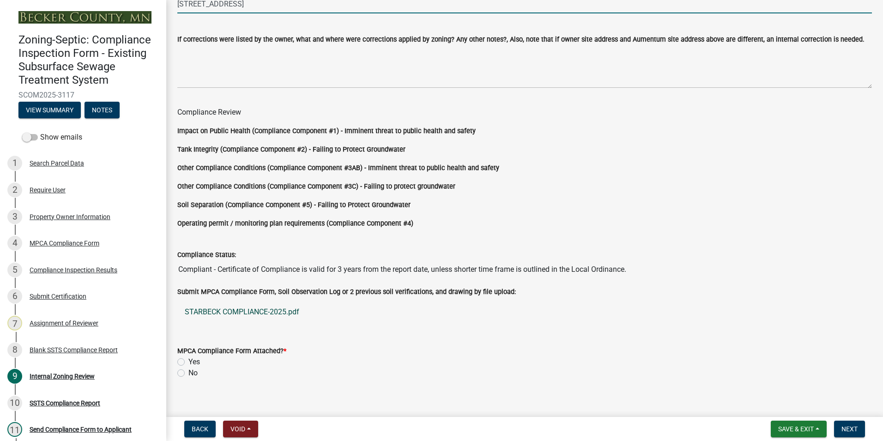
scroll to position [768, 0]
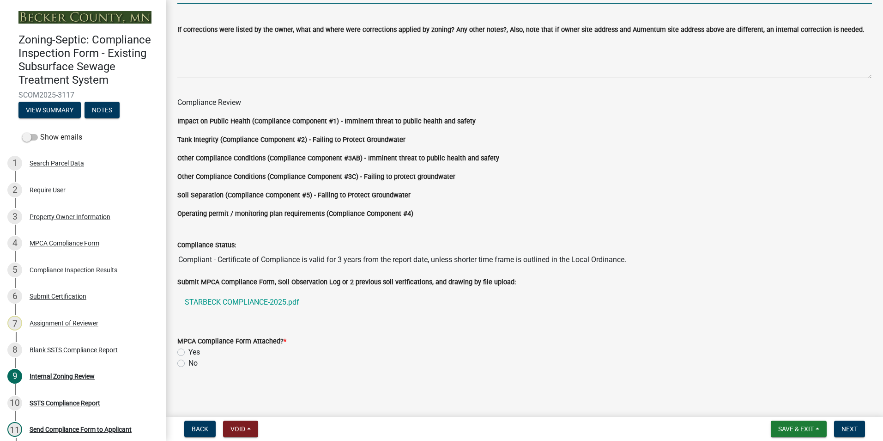
type input "25250 CO RD 113"
click at [188, 351] on label "Yes" at bounding box center [194, 351] width 12 height 11
click at [188, 351] on input "Yes" at bounding box center [191, 349] width 6 height 6
radio input "true"
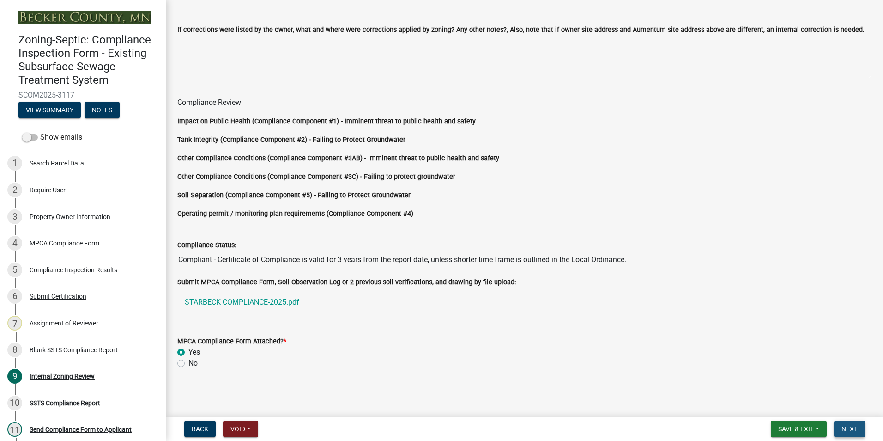
click at [848, 423] on button "Next" at bounding box center [849, 428] width 31 height 17
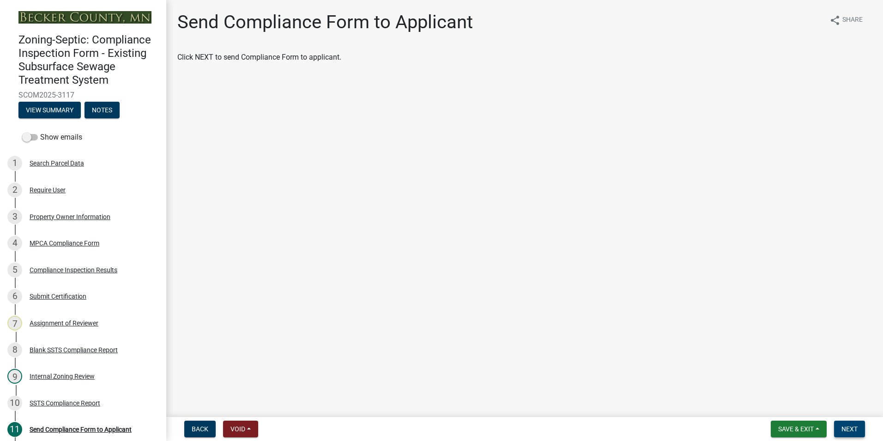
click at [841, 431] on button "Next" at bounding box center [849, 428] width 31 height 17
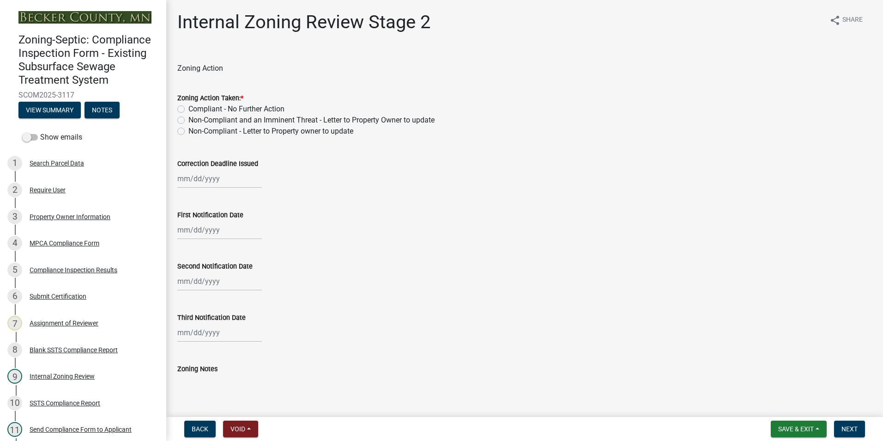
click at [188, 109] on label "Compliant - No Further Action" at bounding box center [236, 108] width 96 height 11
click at [188, 109] on input "Compliant - No Further Action" at bounding box center [191, 106] width 6 height 6
radio input "true"
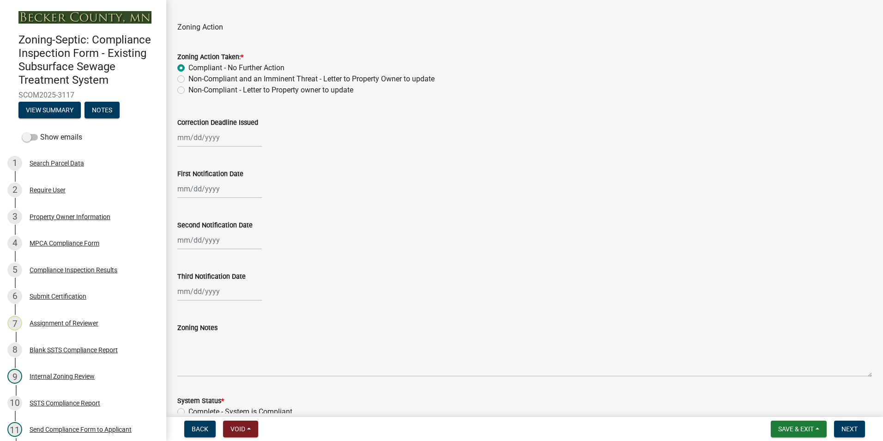
scroll to position [231, 0]
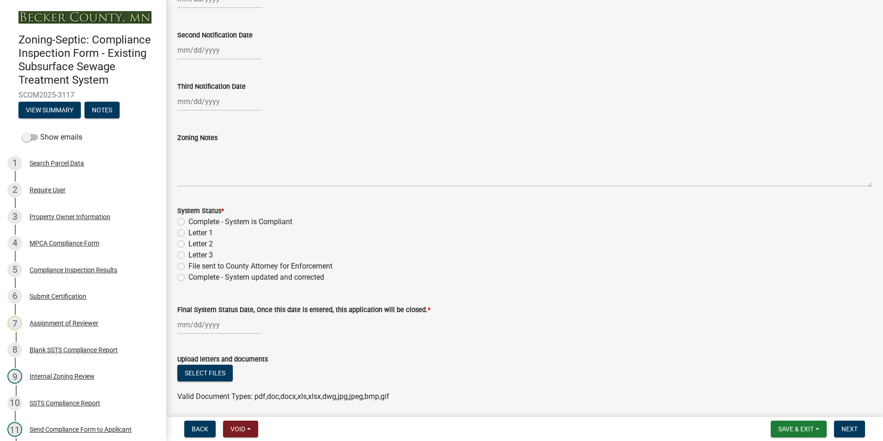
click at [188, 218] on label "Complete - System is Compliant" at bounding box center [240, 221] width 104 height 11
click at [188, 218] on input "Complete - System is Compliant" at bounding box center [191, 219] width 6 height 6
radio input "true"
click at [192, 317] on div at bounding box center [219, 324] width 85 height 19
select select "10"
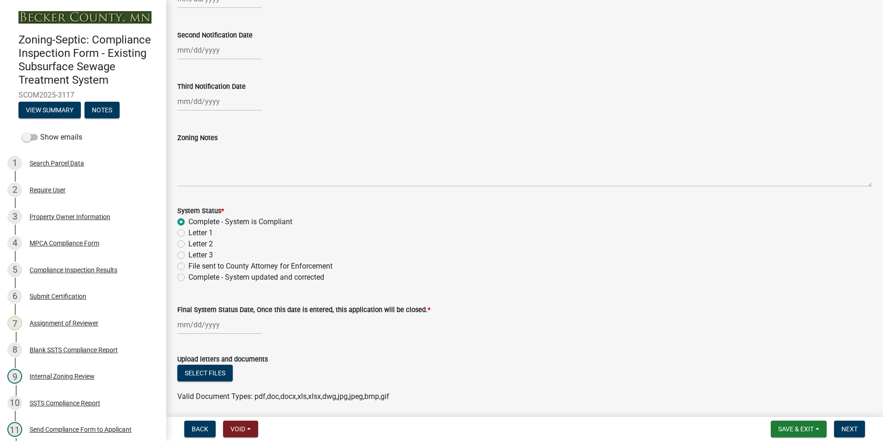
select select "2025"
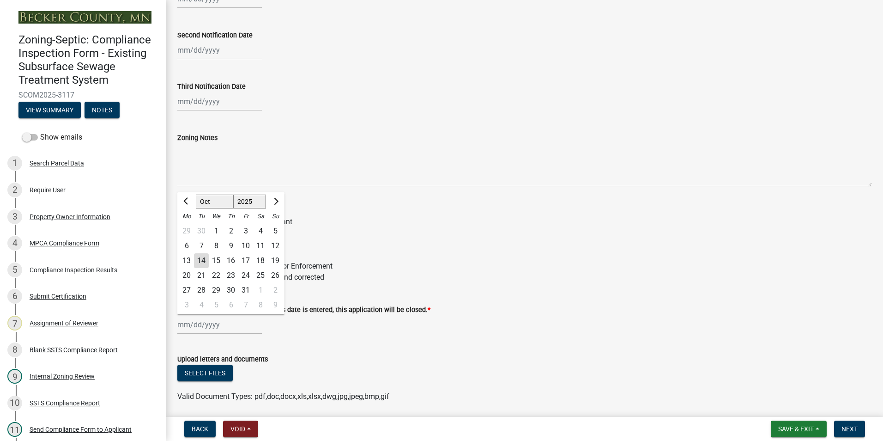
click at [202, 262] on div "14" at bounding box center [201, 260] width 15 height 15
type input "[DATE]"
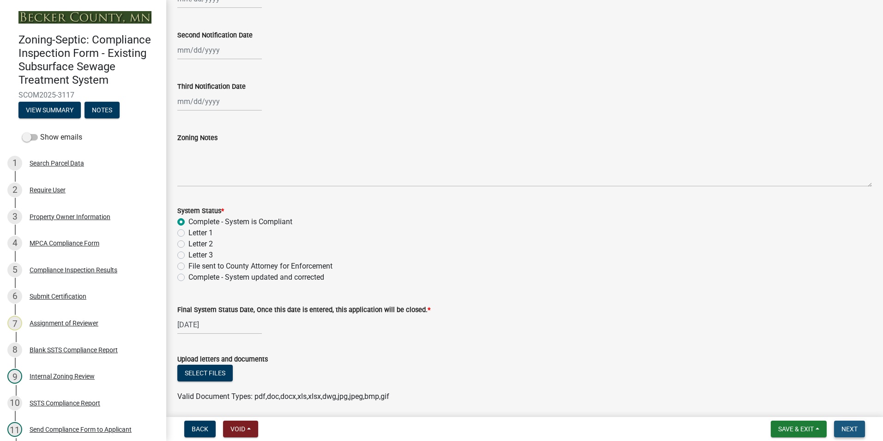
click at [844, 426] on span "Next" at bounding box center [849, 428] width 16 height 7
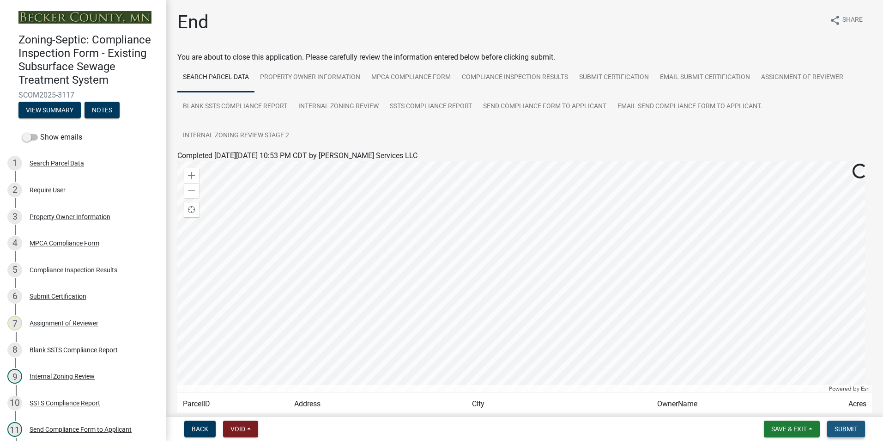
click at [851, 430] on span "Submit" at bounding box center [846, 428] width 23 height 7
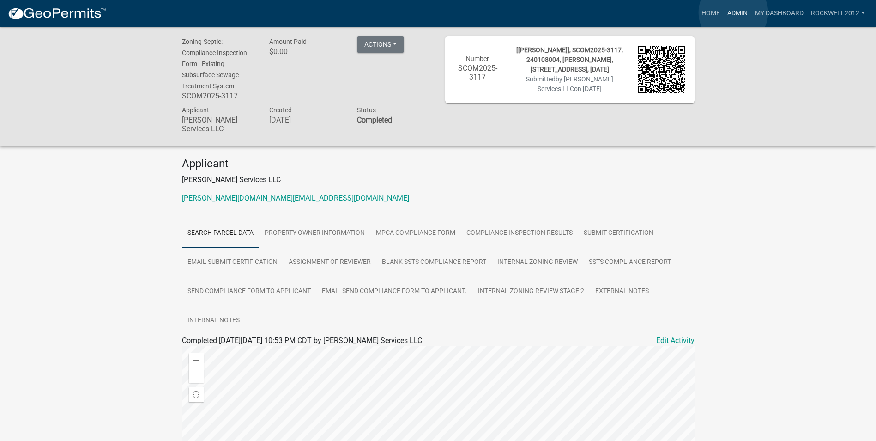
click at [733, 12] on link "Admin" at bounding box center [738, 14] width 28 height 18
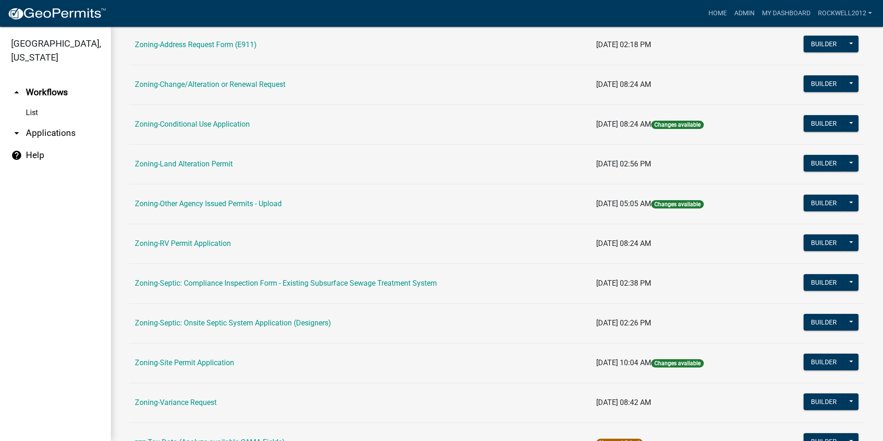
scroll to position [261, 0]
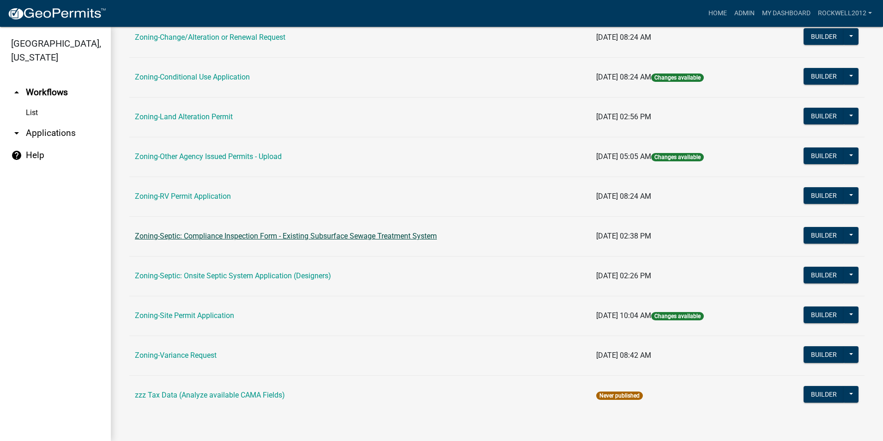
click at [319, 233] on link "Zoning-Septic: Compliance Inspection Form - Existing Subsurface Sewage Treatmen…" at bounding box center [286, 235] width 302 height 9
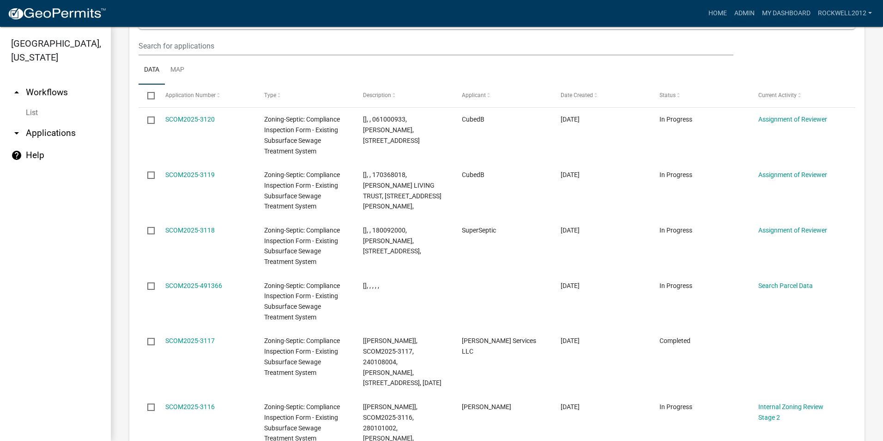
scroll to position [439, 0]
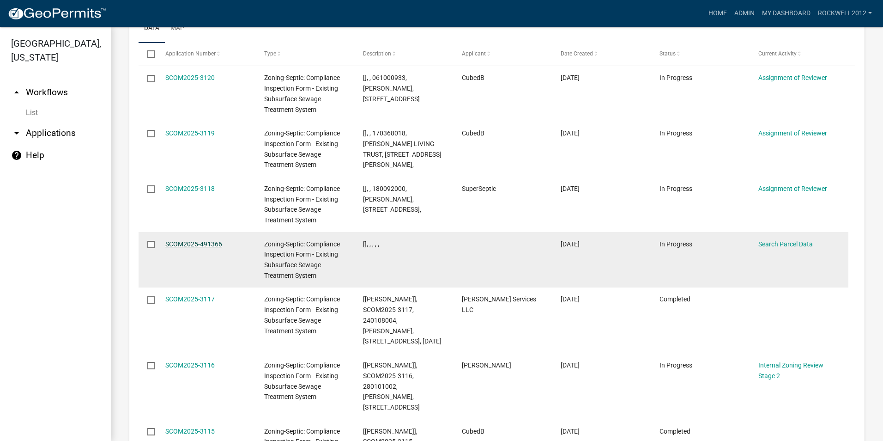
click at [196, 247] on link "SCOM2025-491366" at bounding box center [193, 243] width 57 height 7
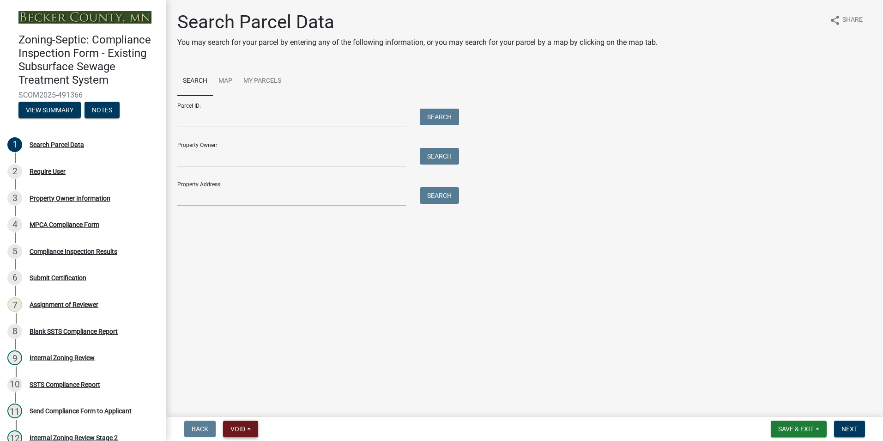
click at [237, 427] on span "Void" at bounding box center [237, 428] width 15 height 7
click at [247, 405] on button "Void" at bounding box center [260, 404] width 74 height 22
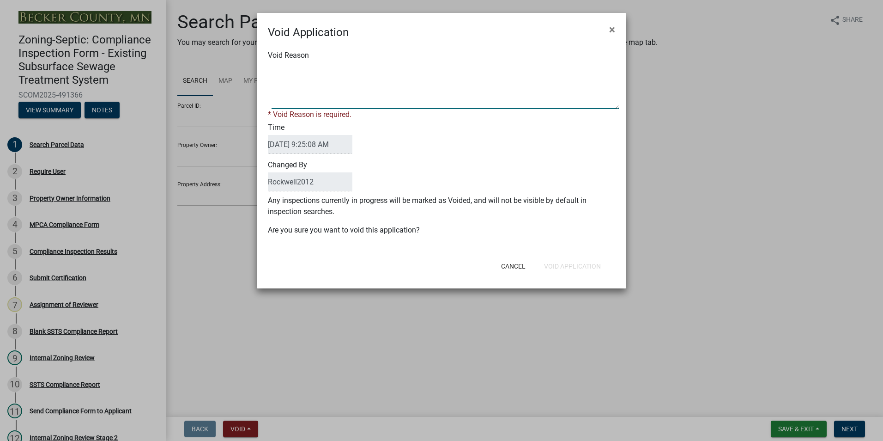
click at [283, 66] on textarea "Void Reason" at bounding box center [445, 86] width 347 height 46
type textarea "Duplicate"
click at [566, 266] on div "Cancel Void Application" at bounding box center [502, 266] width 228 height 24
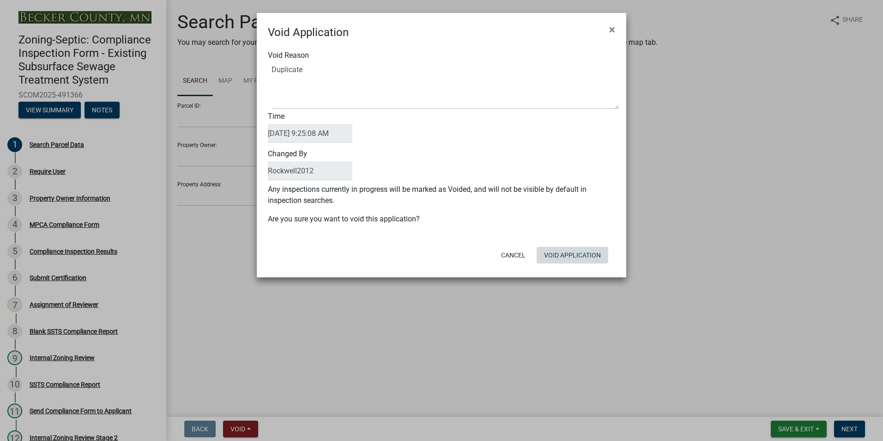
click at [567, 259] on button "Void Application" at bounding box center [573, 255] width 72 height 17
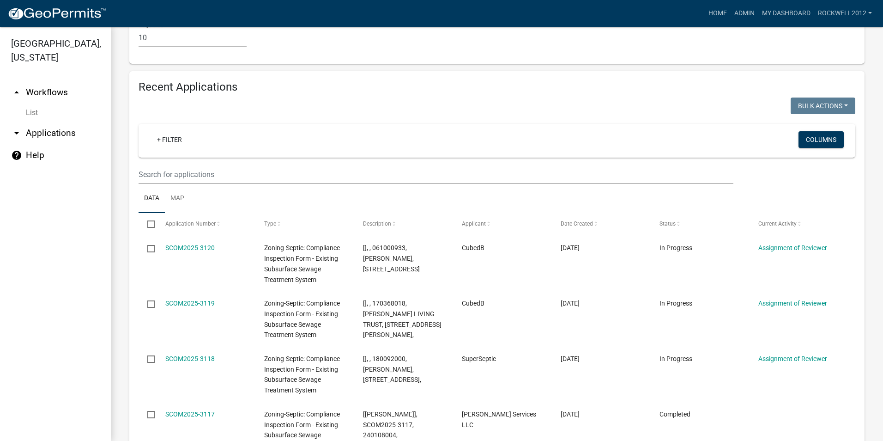
scroll to position [1062, 0]
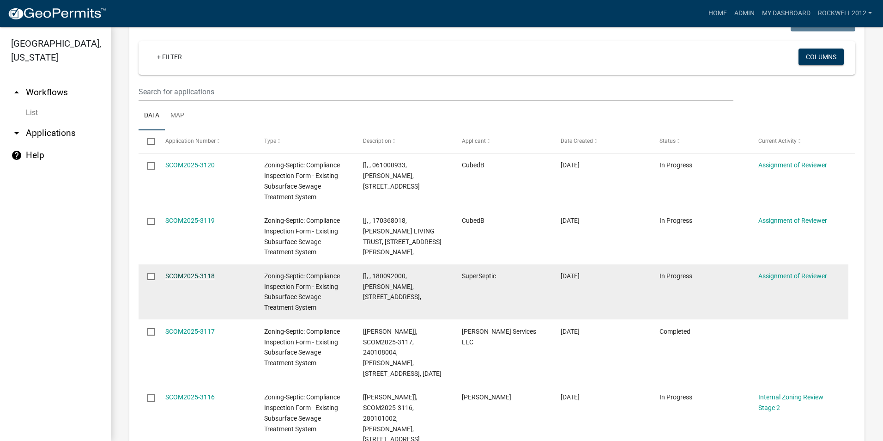
click at [171, 272] on link "SCOM2025-3118" at bounding box center [189, 275] width 49 height 7
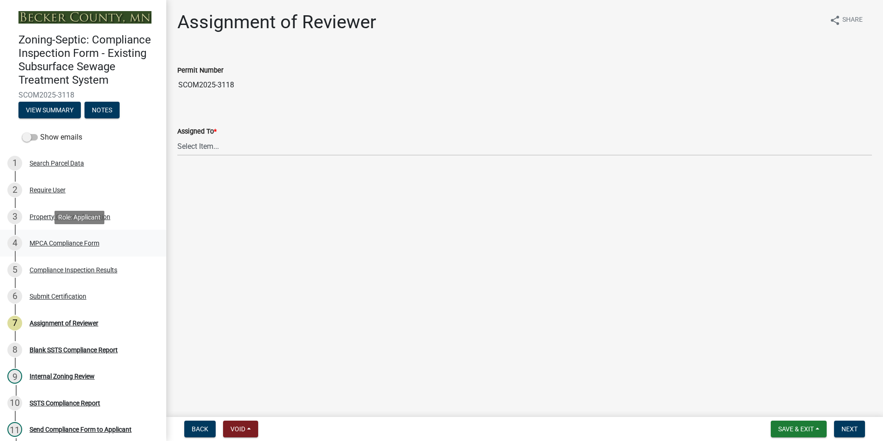
click at [67, 241] on div "MPCA Compliance Form" at bounding box center [65, 243] width 70 height 6
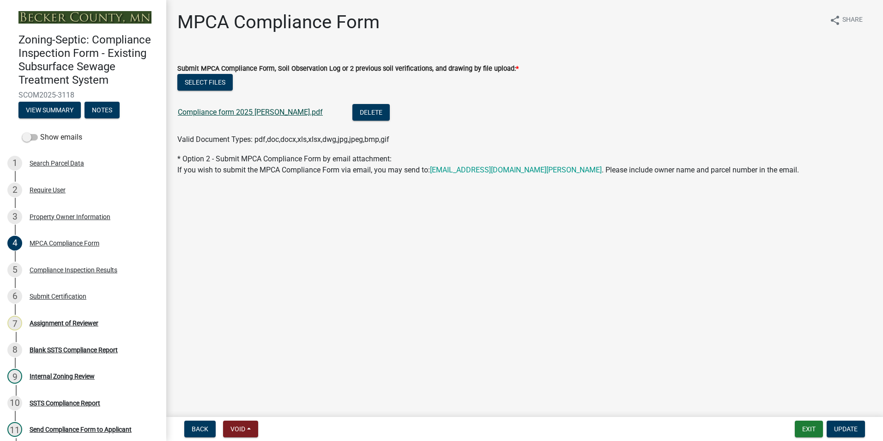
click at [242, 111] on link "Compliance form 2025 Brandon Cossette.pdf" at bounding box center [250, 112] width 145 height 9
click at [70, 320] on div "Assignment of Reviewer" at bounding box center [64, 323] width 69 height 6
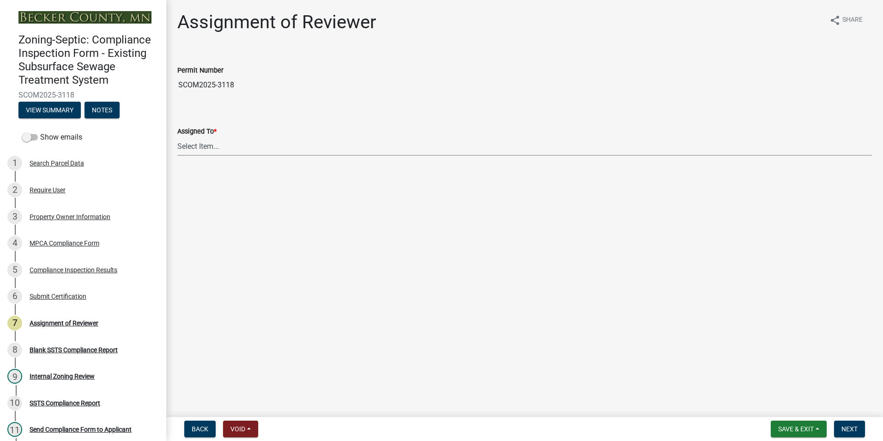
click at [194, 140] on select "Select Item... Jeff Rusness Kyle Vareberg Nicole Bradbury Susan Rockwell Tyler …" at bounding box center [524, 146] width 695 height 19
click at [177, 137] on select "Select Item... Jeff Rusness Kyle Vareberg Nicole Bradbury Susan Rockwell Tyler …" at bounding box center [524, 146] width 695 height 19
select select "0016247d-12af-40d0-8103-934796a3d230"
click at [847, 428] on span "Next" at bounding box center [849, 428] width 16 height 7
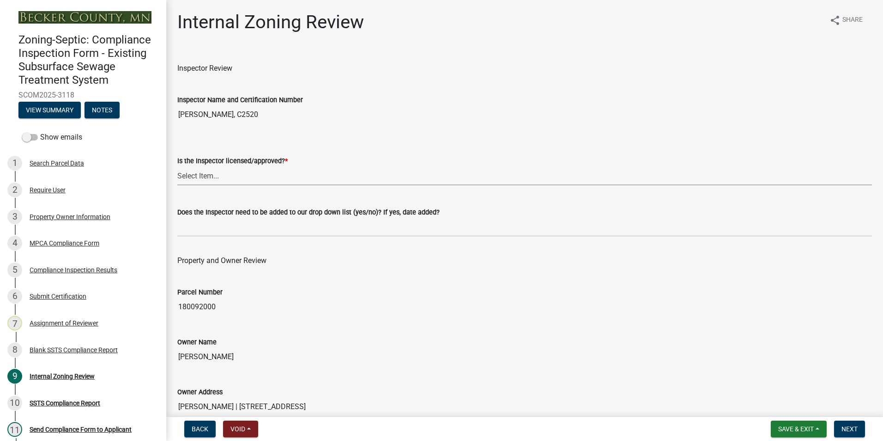
click at [200, 178] on select "Select Item... Yes No" at bounding box center [524, 175] width 695 height 19
click at [177, 166] on select "Select Item... Yes No" at bounding box center [524, 175] width 695 height 19
select select "7beb9ca5-c3cb-47d4-a805-1554d3173259"
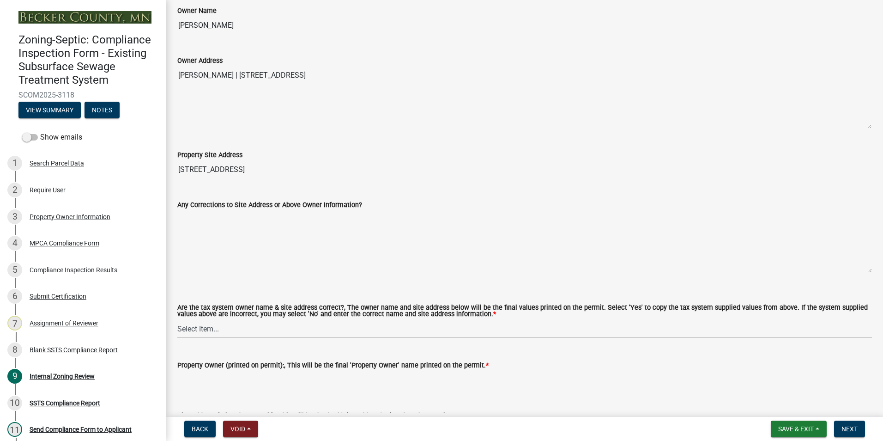
scroll to position [416, 0]
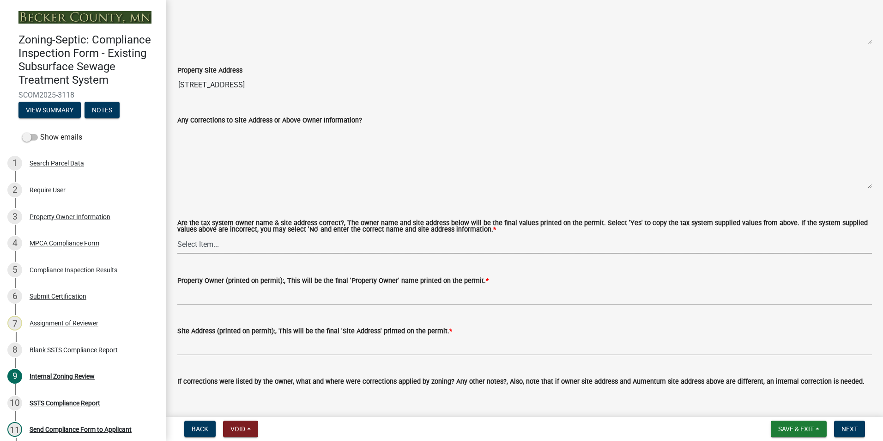
click at [191, 243] on select "Select Item... Yes No" at bounding box center [524, 244] width 695 height 19
click at [177, 235] on select "Select Item... Yes No" at bounding box center [524, 244] width 695 height 19
select select "f9f37200-9fc8-4e5e-9e7f-111cc9077d94"
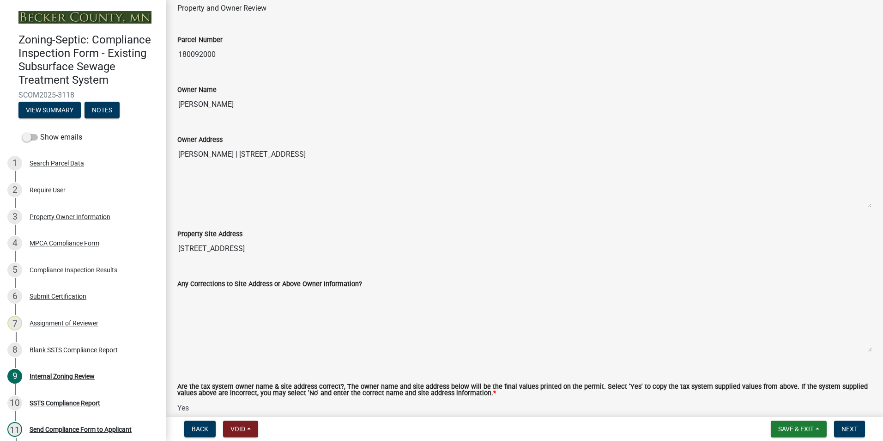
scroll to position [231, 0]
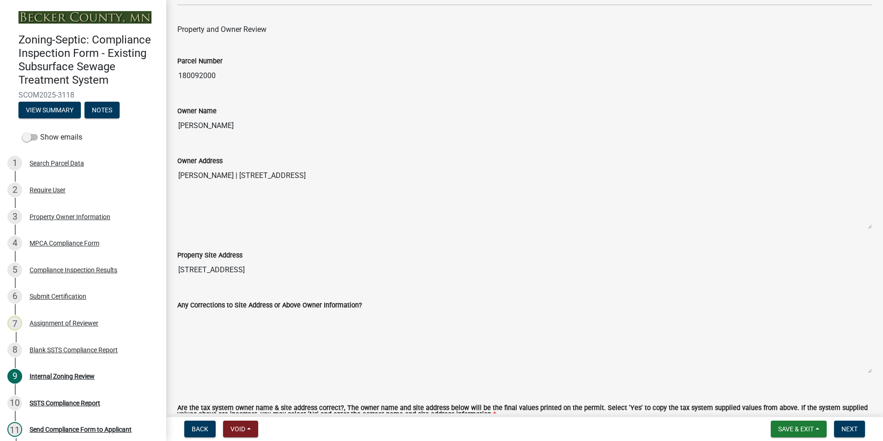
drag, startPoint x: 248, startPoint y: 123, endPoint x: 177, endPoint y: 124, distance: 70.2
click at [177, 124] on input "BRANDON COSSETTE" at bounding box center [524, 125] width 695 height 18
drag, startPoint x: 177, startPoint y: 124, endPoint x: 227, endPoint y: 129, distance: 49.7
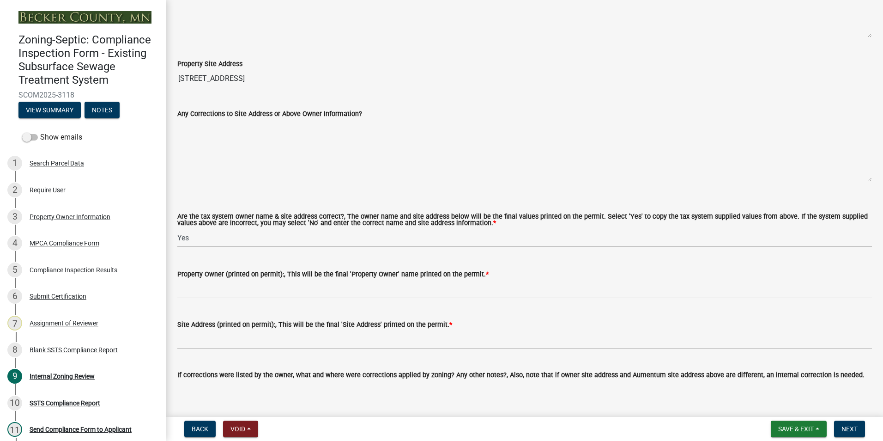
scroll to position [462, 0]
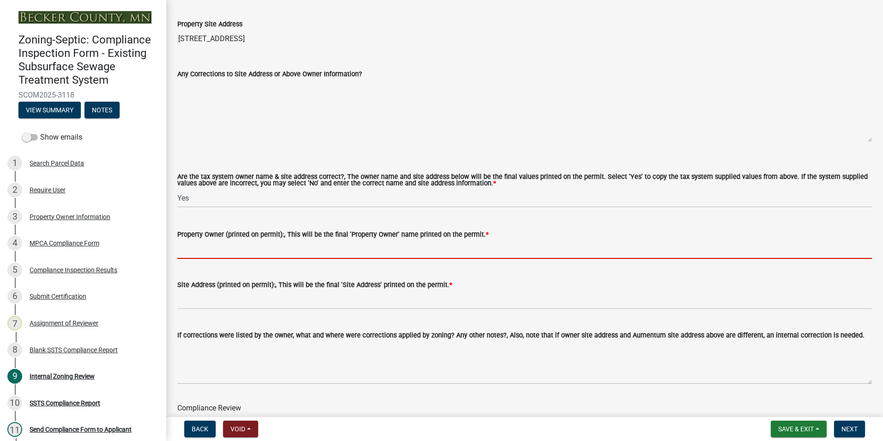
drag, startPoint x: 192, startPoint y: 248, endPoint x: 183, endPoint y: 253, distance: 9.5
paste input "BRANDON COSSETTE"
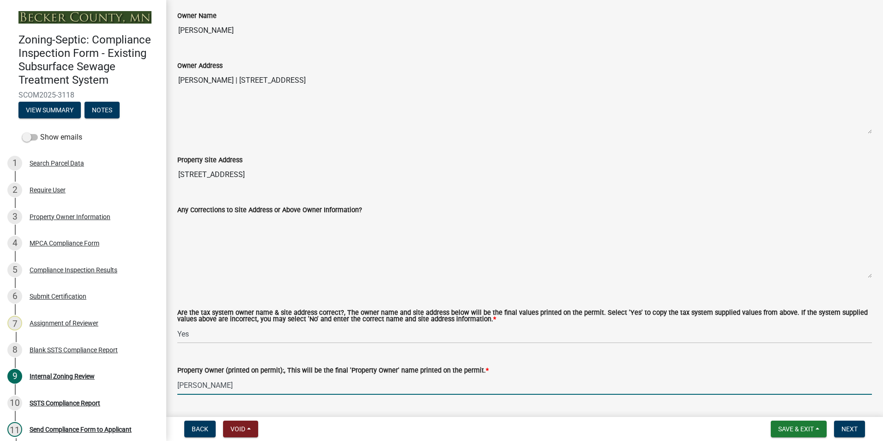
scroll to position [323, 0]
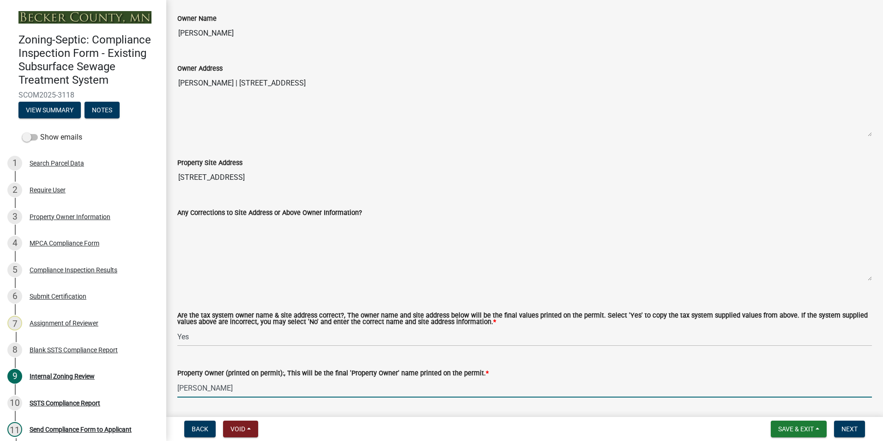
type input "BRANDON COSSETTE"
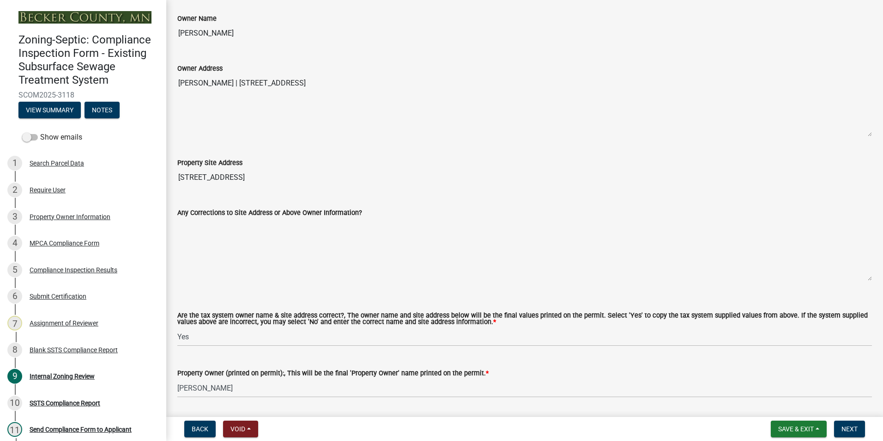
drag, startPoint x: 396, startPoint y: 81, endPoint x: 255, endPoint y: 73, distance: 140.7
click at [255, 73] on div "Owner Address BRANDON COSSETTE | 19627 CO HWY 5 | LAKE PARK MN 56554" at bounding box center [524, 93] width 695 height 87
drag, startPoint x: 255, startPoint y: 73, endPoint x: 304, endPoint y: 82, distance: 49.4
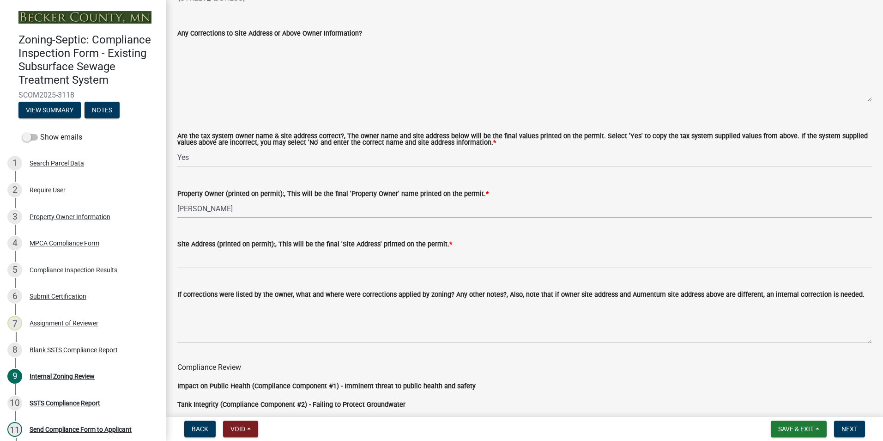
scroll to position [508, 0]
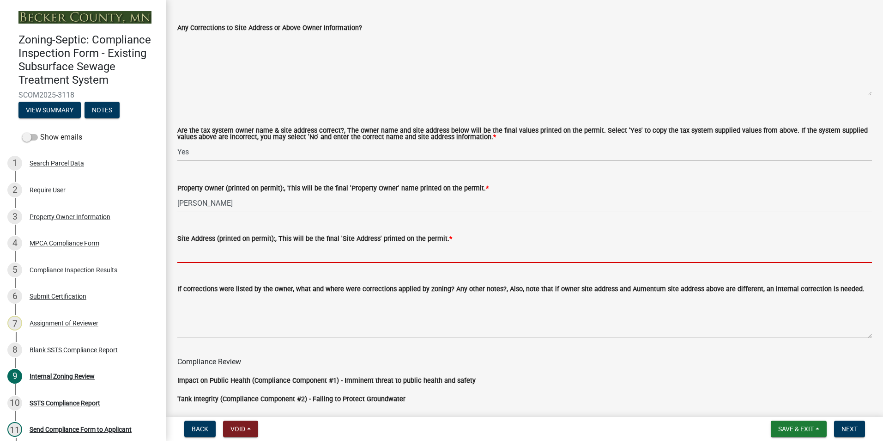
paste input "19627 CO HWY 5 | LAKE PARK MN 56554"
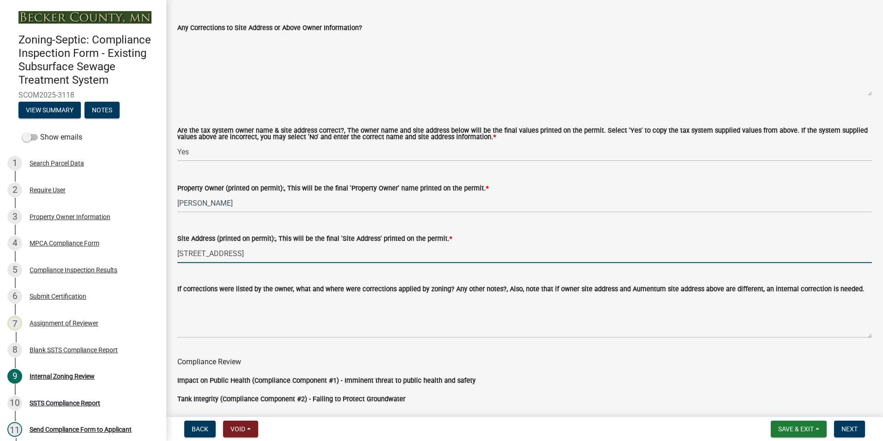
click at [239, 255] on input "19627 CO HWY 5 | LAKE PARK MN 56554" at bounding box center [524, 253] width 695 height 19
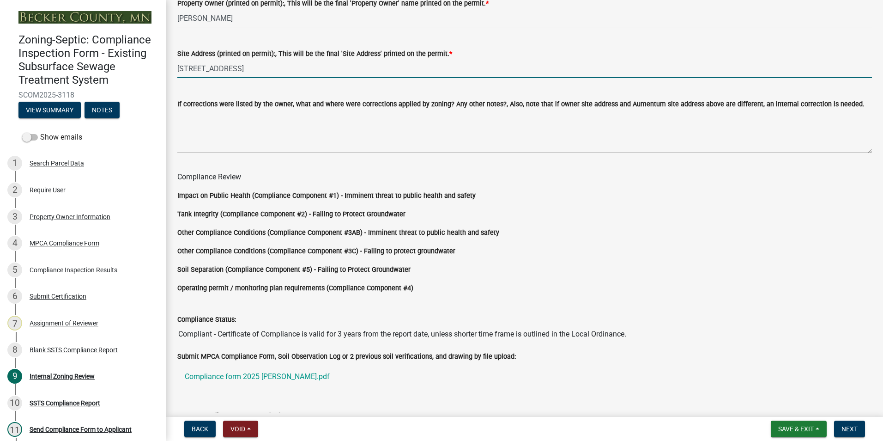
scroll to position [768, 0]
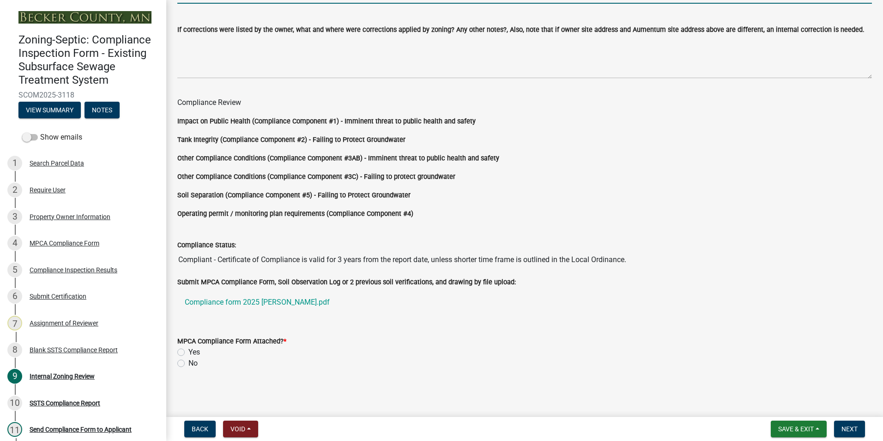
type input "19627 CO HWY 5 LAKE PARK MN 56554"
click at [188, 352] on label "Yes" at bounding box center [194, 351] width 12 height 11
click at [188, 352] on input "Yes" at bounding box center [191, 349] width 6 height 6
radio input "true"
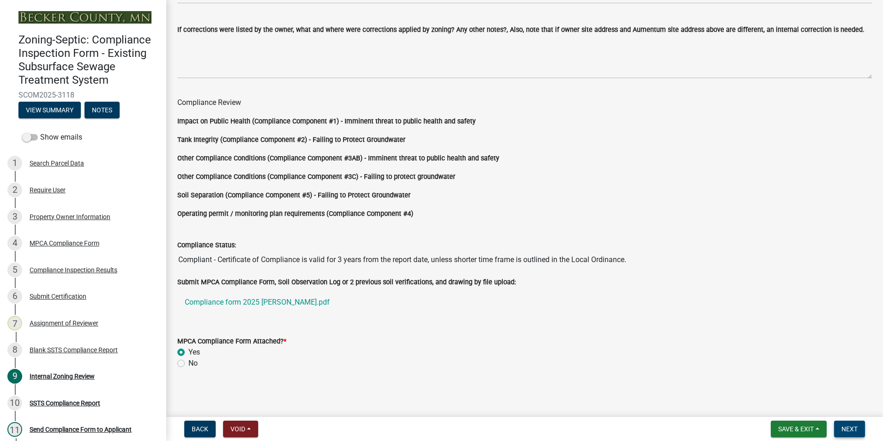
click at [843, 429] on span "Next" at bounding box center [849, 428] width 16 height 7
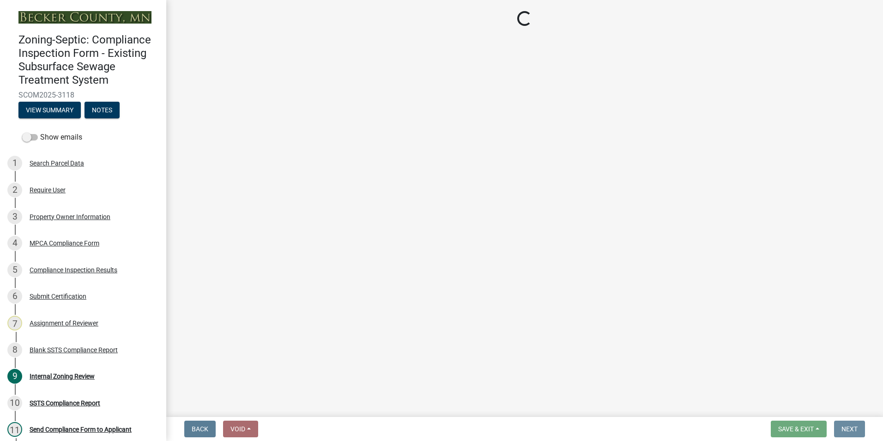
scroll to position [0, 0]
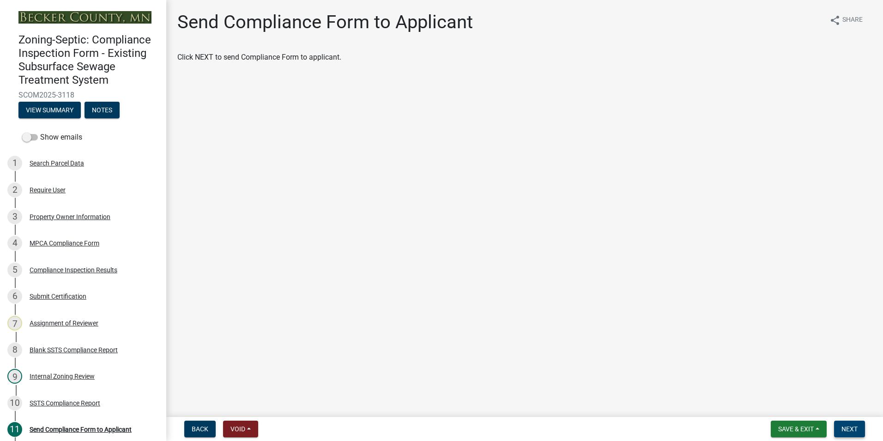
click at [850, 430] on span "Next" at bounding box center [849, 428] width 16 height 7
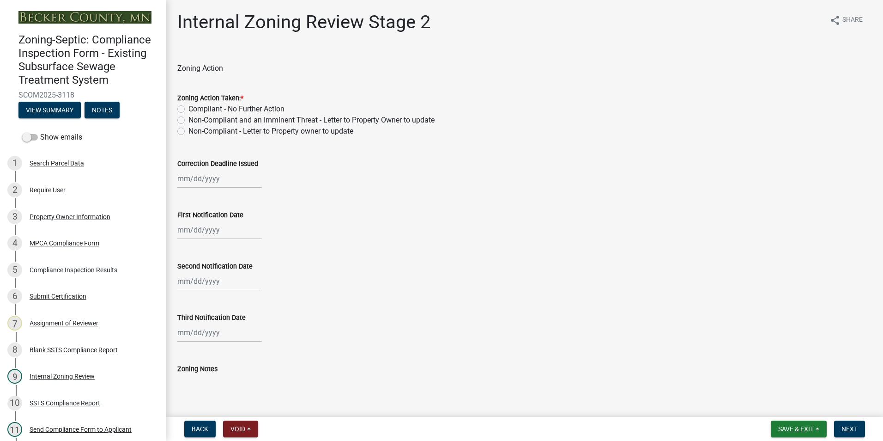
click at [188, 108] on label "Compliant - No Further Action" at bounding box center [236, 108] width 96 height 11
click at [188, 108] on input "Compliant - No Further Action" at bounding box center [191, 106] width 6 height 6
radio input "true"
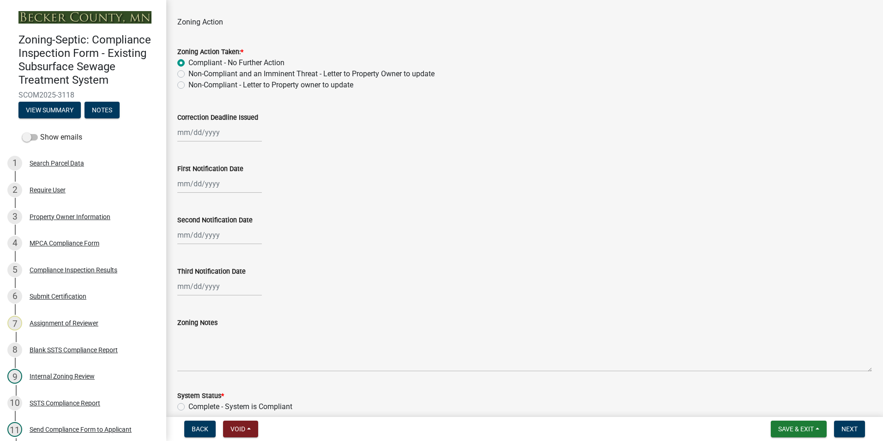
scroll to position [231, 0]
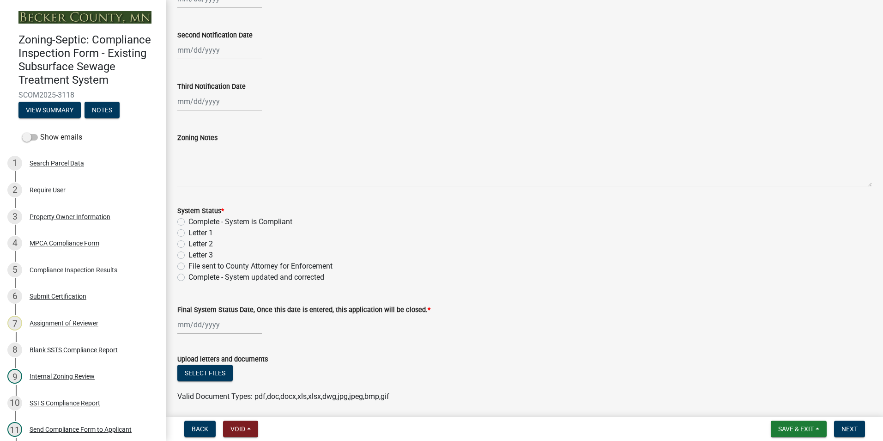
click at [188, 220] on label "Complete - System is Compliant" at bounding box center [240, 221] width 104 height 11
click at [188, 220] on input "Complete - System is Compliant" at bounding box center [191, 219] width 6 height 6
radio input "true"
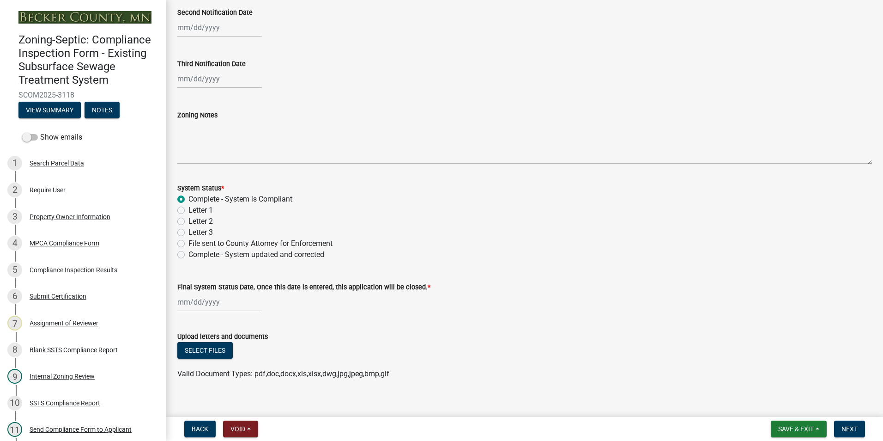
scroll to position [264, 0]
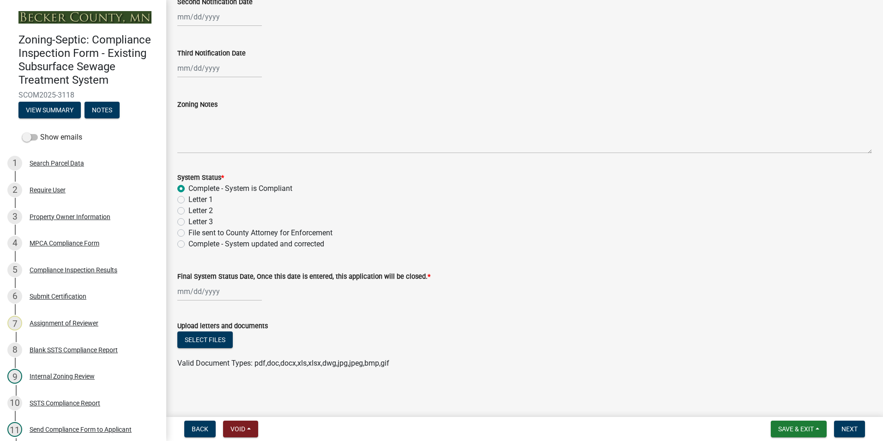
click at [208, 292] on div at bounding box center [219, 291] width 85 height 19
select select "10"
select select "2025"
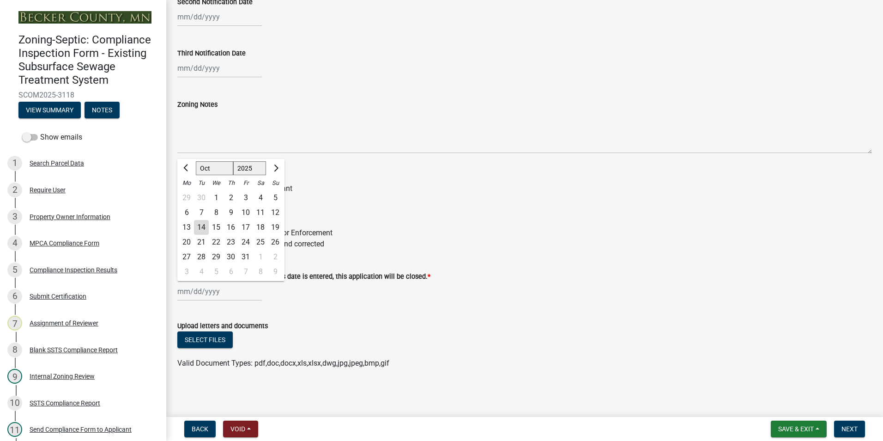
click at [203, 224] on div "14" at bounding box center [201, 227] width 15 height 15
type input "[DATE]"
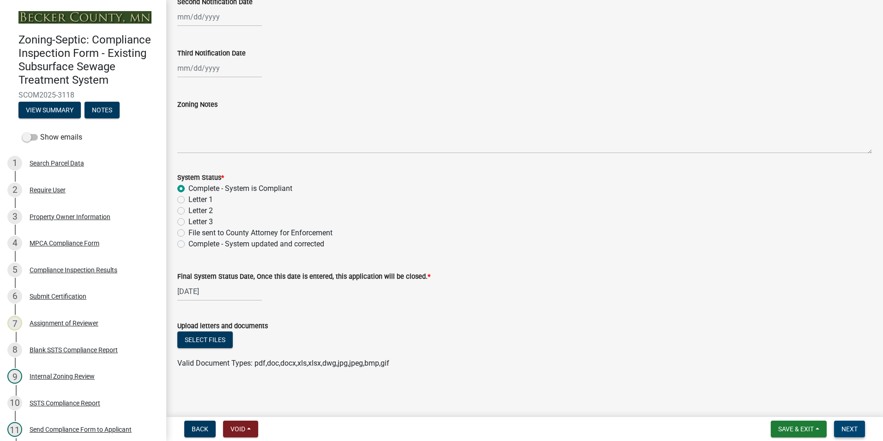
click at [847, 429] on span "Next" at bounding box center [849, 428] width 16 height 7
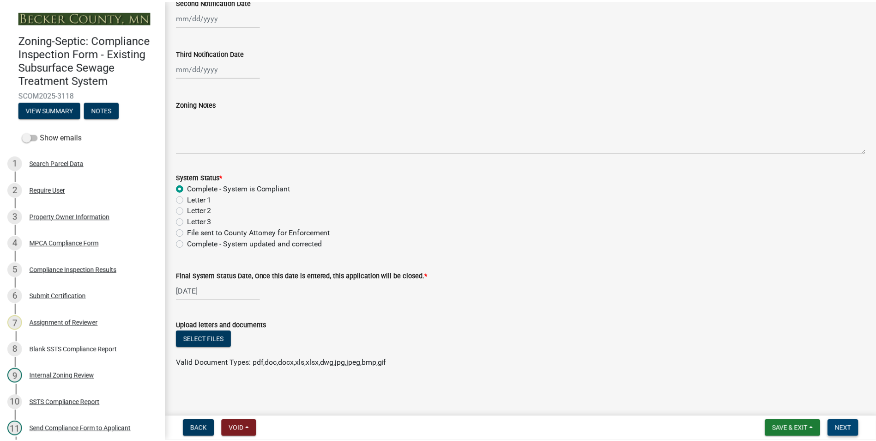
scroll to position [0, 0]
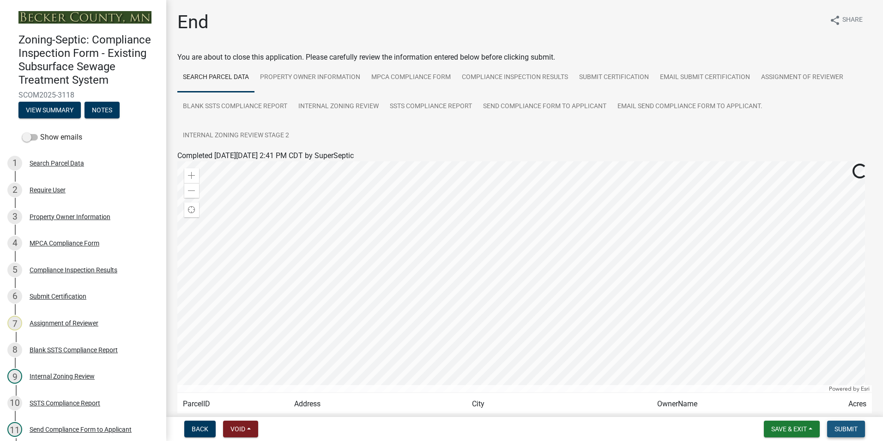
click at [847, 426] on span "Submit" at bounding box center [846, 428] width 23 height 7
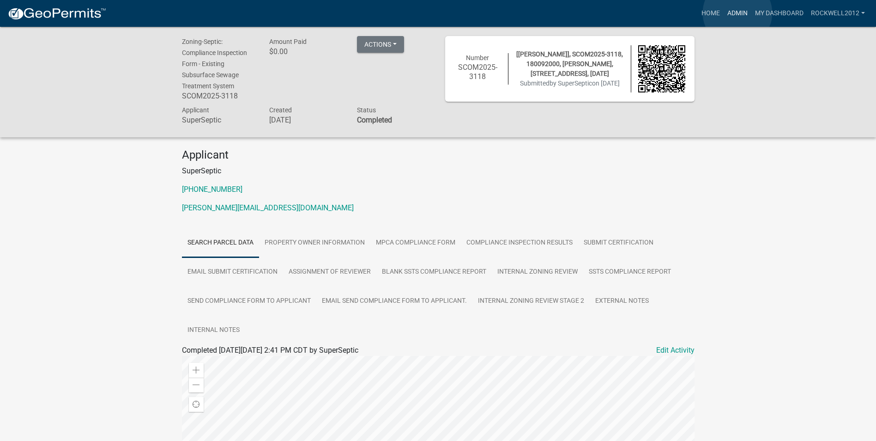
click at [738, 13] on link "Admin" at bounding box center [738, 14] width 28 height 18
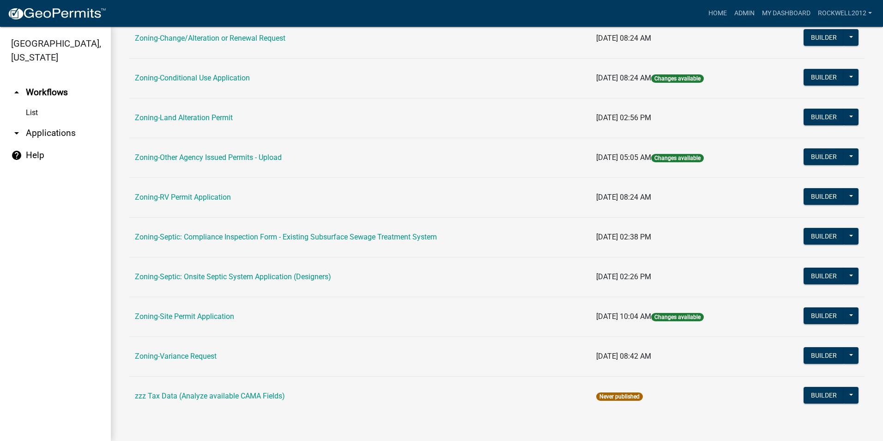
scroll to position [261, 0]
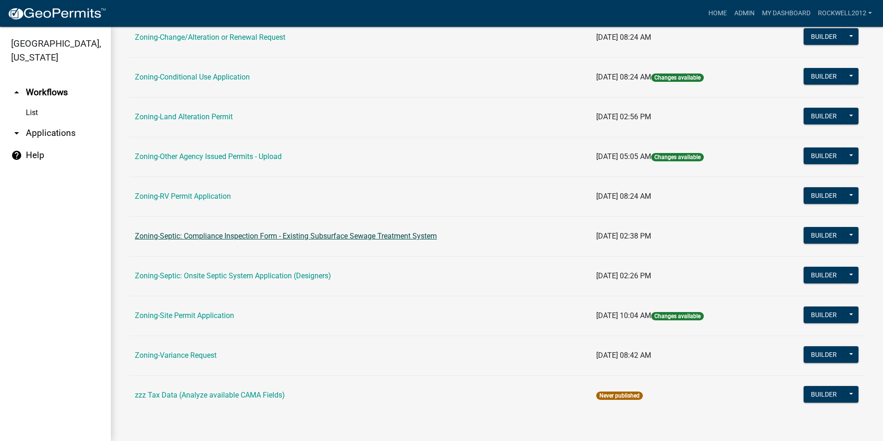
click at [348, 235] on link "Zoning-Septic: Compliance Inspection Form - Existing Subsurface Sewage Treatmen…" at bounding box center [286, 235] width 302 height 9
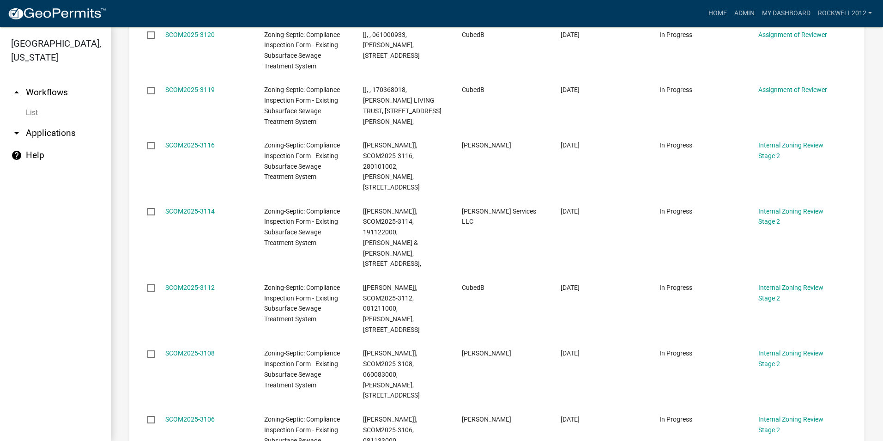
scroll to position [917, 0]
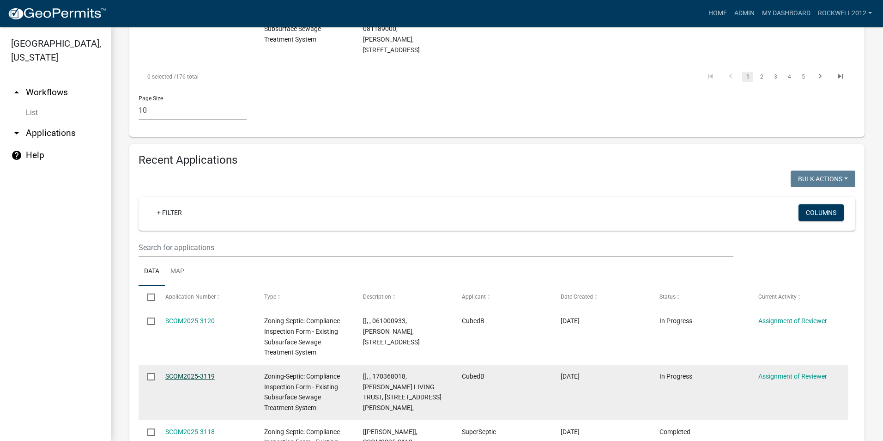
click at [179, 372] on link "SCOM2025-3119" at bounding box center [189, 375] width 49 height 7
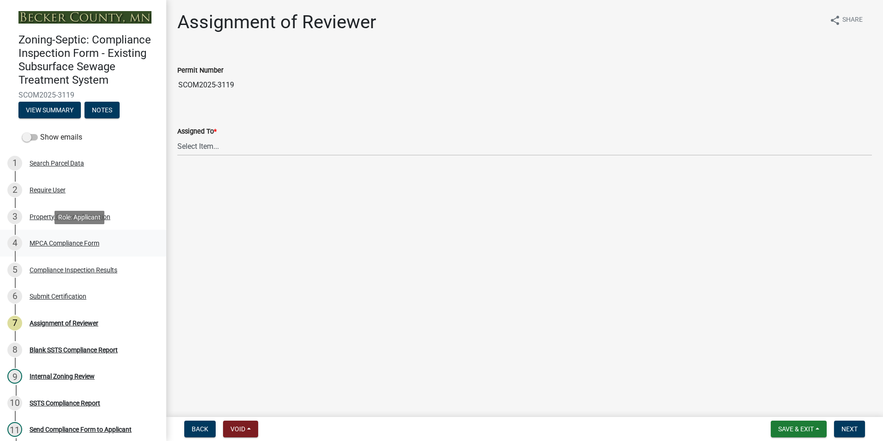
click at [65, 242] on div "MPCA Compliance Form" at bounding box center [65, 243] width 70 height 6
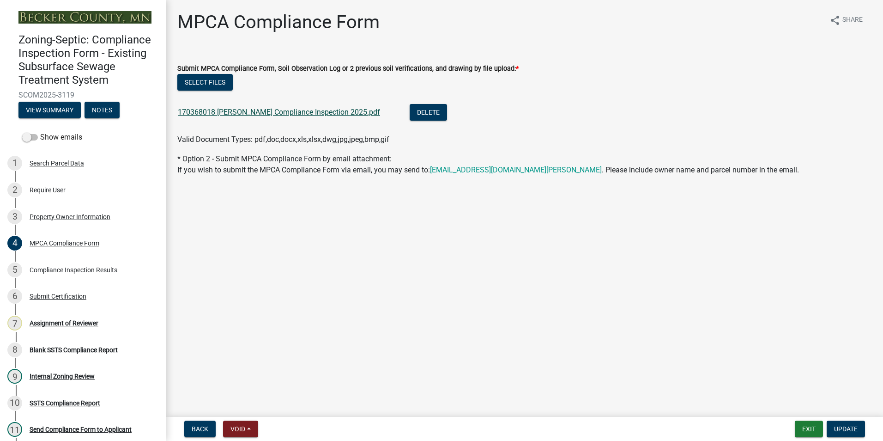
click at [256, 111] on link "170368018 Nelson Compliance Inspection 2025.pdf" at bounding box center [279, 112] width 202 height 9
click at [809, 430] on button "Exit" at bounding box center [809, 428] width 28 height 17
